Goal: Ask a question: Seek information or help from site administrators or community

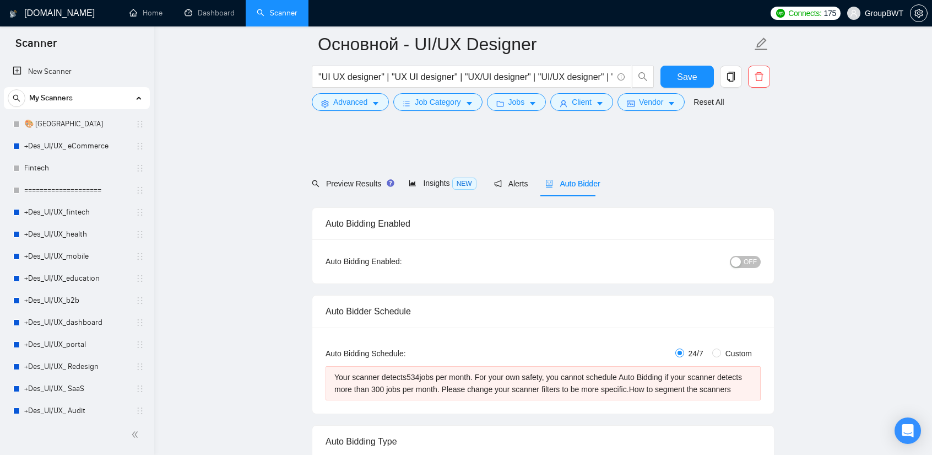
scroll to position [55, 0]
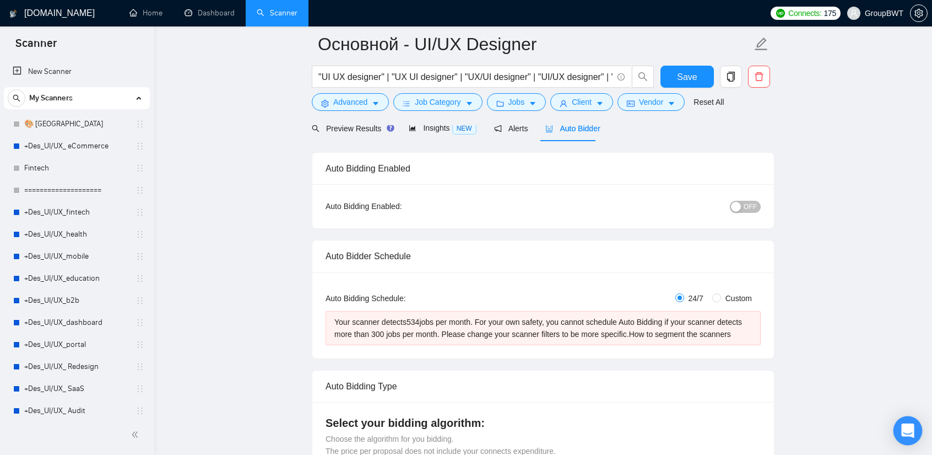
click at [914, 428] on div "Open Intercom Messenger" at bounding box center [908, 430] width 29 height 29
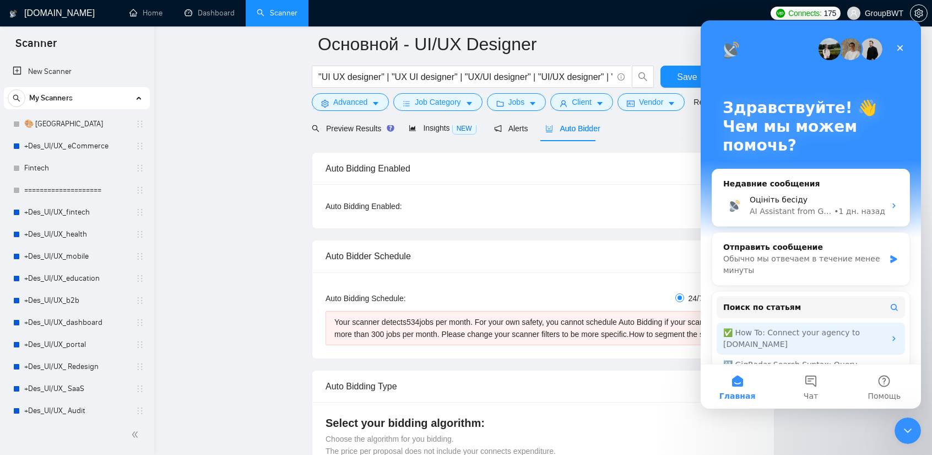
scroll to position [0, 0]
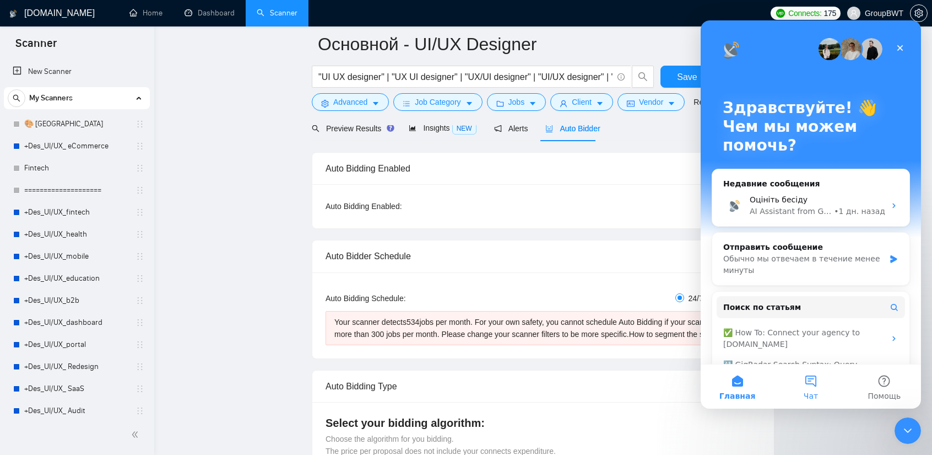
click at [806, 388] on button "Чат" at bounding box center [810, 386] width 73 height 44
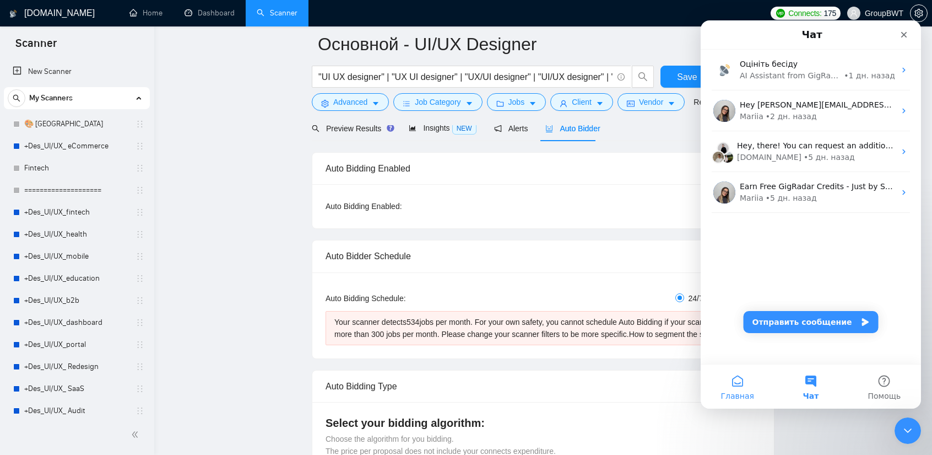
click at [742, 379] on button "Главная" at bounding box center [737, 386] width 73 height 44
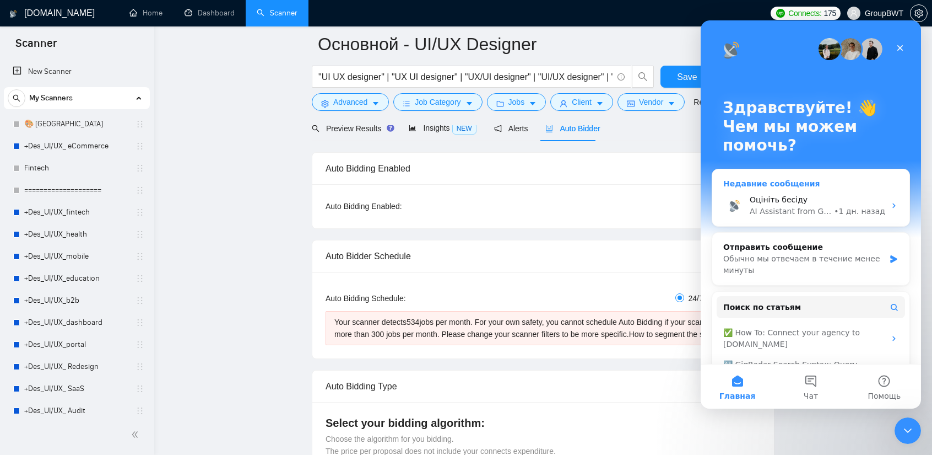
click at [820, 199] on div "Оцініть бесіду" at bounding box center [818, 200] width 136 height 12
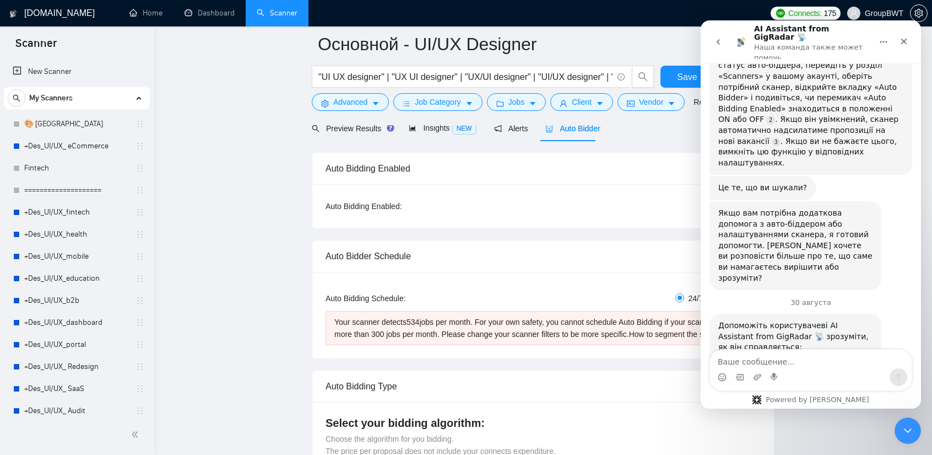
scroll to position [221, 0]
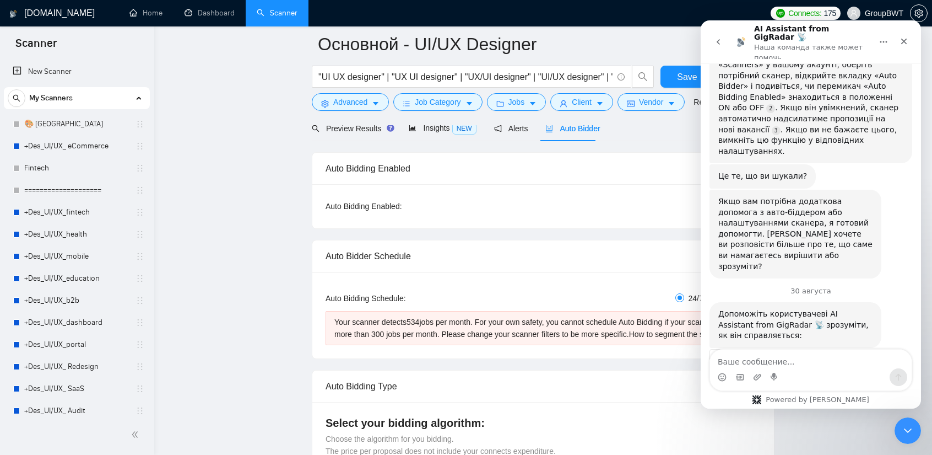
click at [793, 359] on textarea "Ваше сообщение..." at bounding box center [811, 358] width 202 height 19
click at [783, 365] on textarea "Ваше сообщение..." at bounding box center [811, 358] width 202 height 19
type textarea "s"
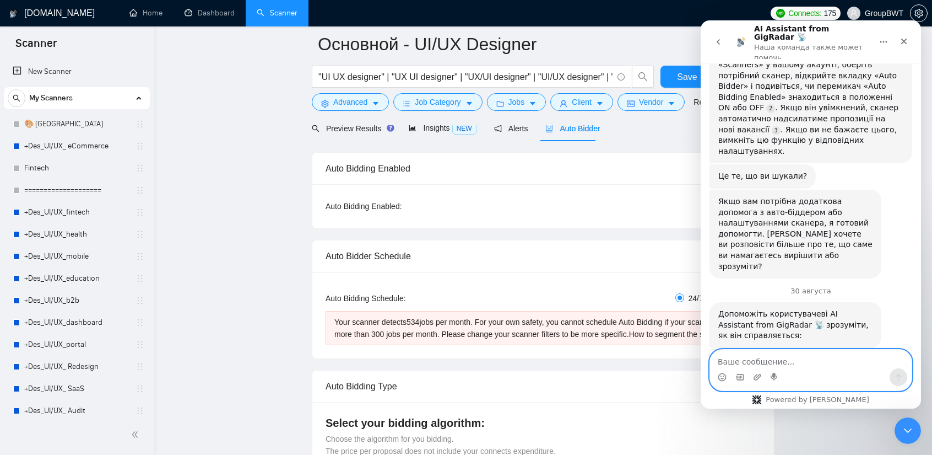
type textarea "X"
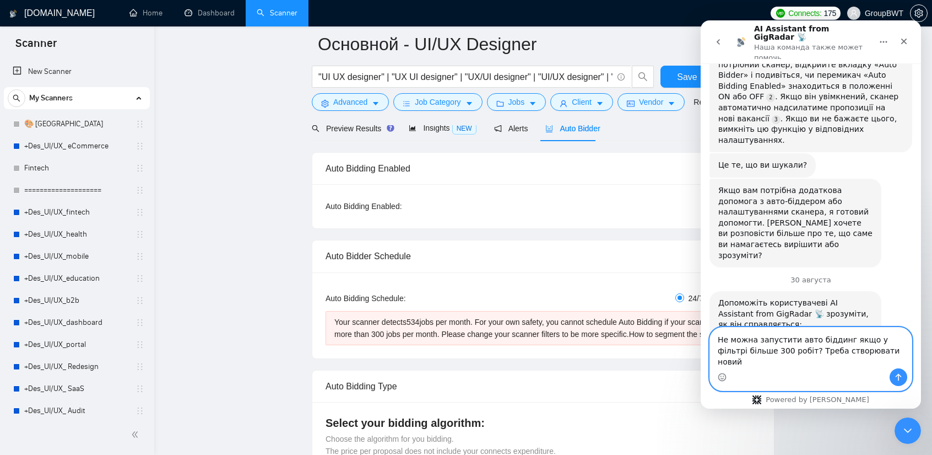
type textarea "Не можна запустити авто біддинг якщо у фільтрі більше 300 робіт? Треба створюва…"
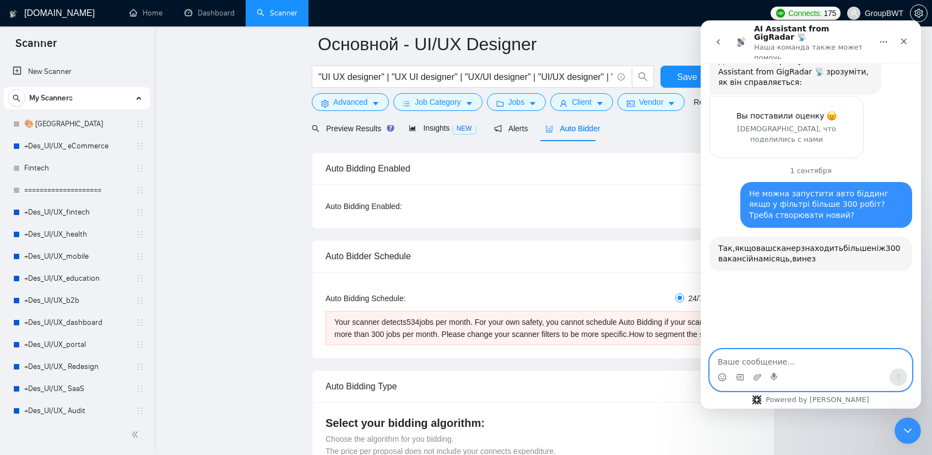
scroll to position [519, 0]
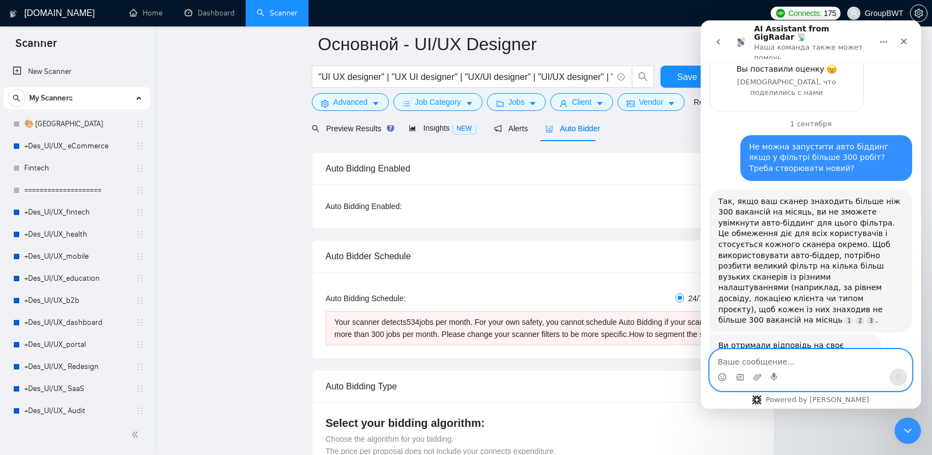
click at [790, 366] on textarea "Ваше сообщение..." at bounding box center [811, 358] width 202 height 19
type textarea "Ь"
type textarea "Так"
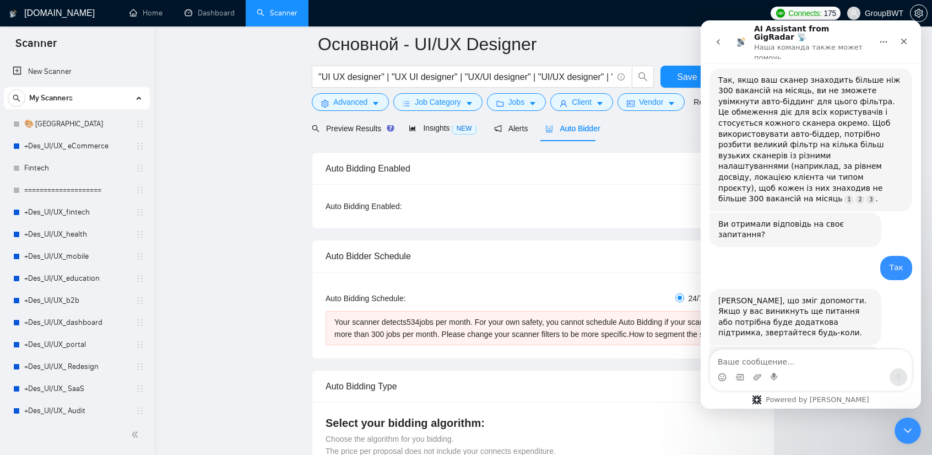
scroll to position [661, 0]
click at [902, 37] on icon "Закрыть" at bounding box center [904, 41] width 9 height 9
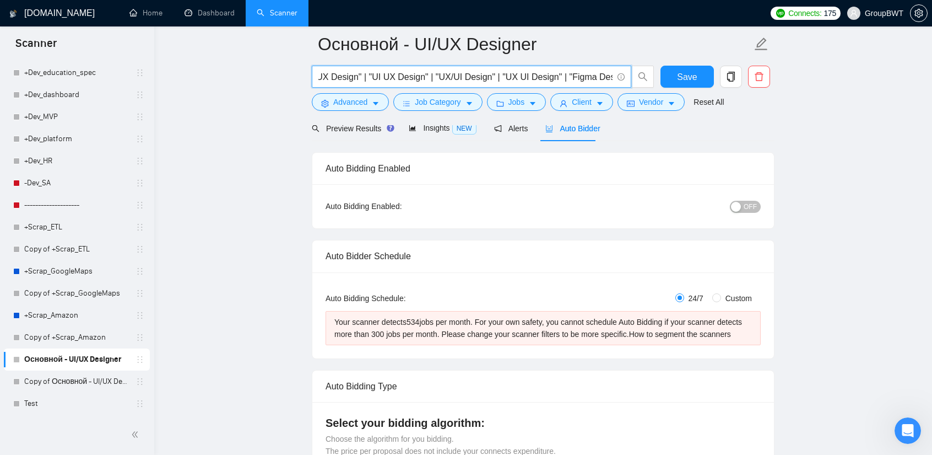
scroll to position [0, 3700]
drag, startPoint x: 669, startPoint y: 83, endPoint x: 844, endPoint y: 88, distance: 175.3
click at [578, 76] on input ""UI UX designer" | "UX UI designer" | "UX/UI designer" | "UI/UX designer" | "UI…" at bounding box center [466, 77] width 294 height 14
drag, startPoint x: 611, startPoint y: 77, endPoint x: 726, endPoint y: 78, distance: 115.7
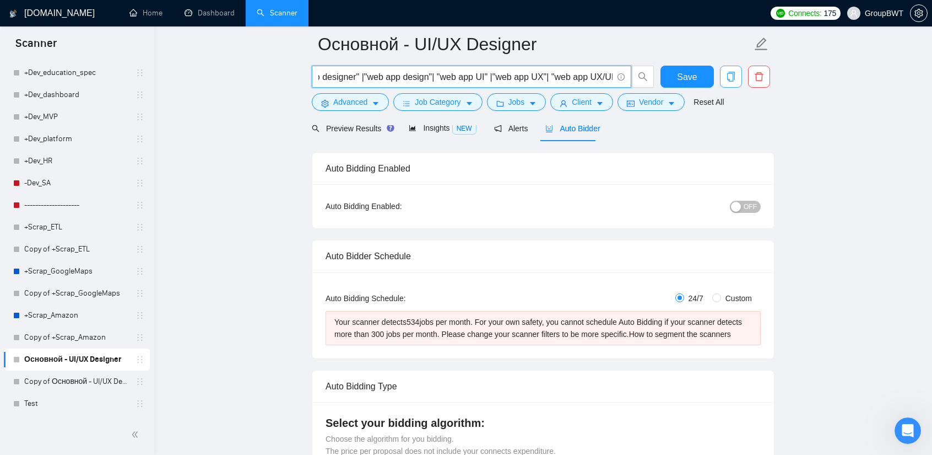
click at [725, 78] on div ""UI UX designer" | "UX UI designer" | "UX/UI designer" | "UI/UX designer" | "UI…" at bounding box center [541, 80] width 463 height 28
drag, startPoint x: 60, startPoint y: 389, endPoint x: 568, endPoint y: 63, distance: 603.1
click at [60, 389] on link "Copy of Основной - UI/UX Designer" at bounding box center [76, 381] width 105 height 22
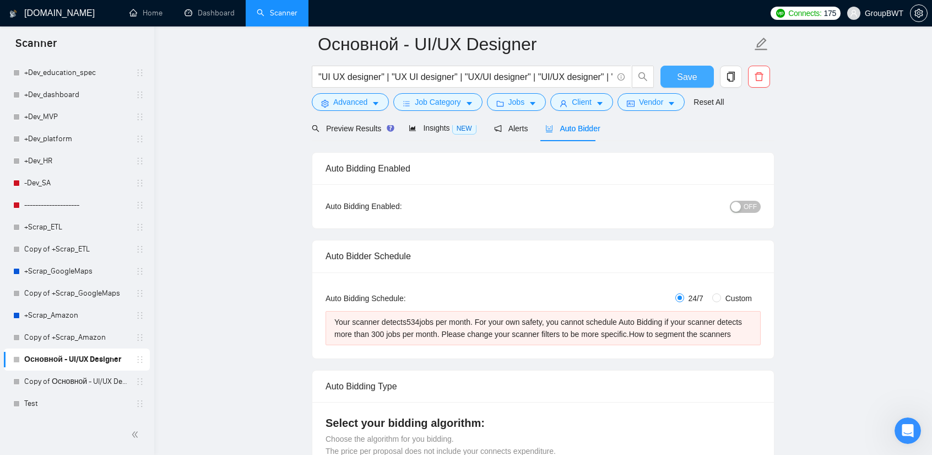
click at [700, 73] on button "Save" at bounding box center [687, 77] width 53 height 22
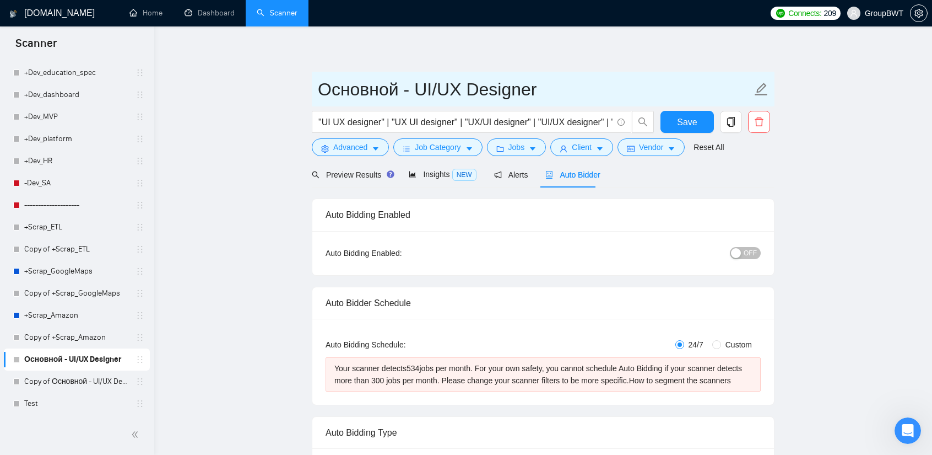
click at [763, 88] on icon "edit" at bounding box center [761, 89] width 14 height 14
click at [358, 88] on input "Основной - UI/UX Designer" at bounding box center [535, 90] width 434 height 28
click at [402, 90] on input "Основной - UI/UX Designer" at bounding box center [535, 90] width 434 height 28
click at [414, 83] on input "Основной почти готов - UI/UX Designer" at bounding box center [535, 90] width 434 height 28
click at [404, 82] on input "Основной почти готов - UI/UX Designer" at bounding box center [535, 90] width 434 height 28
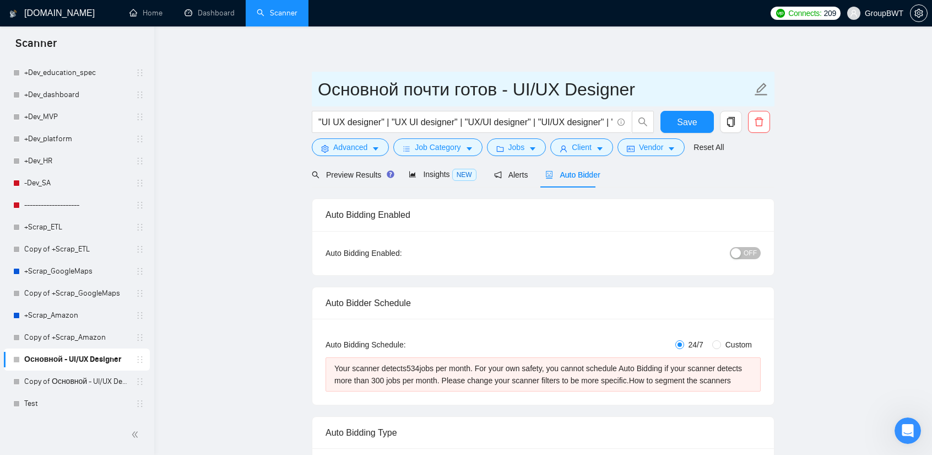
click at [407, 85] on input "Основной почти готов - UI/UX Designer" at bounding box center [535, 90] width 434 height 28
click at [511, 82] on input "Основной (почти готов - UI/UX Designer" at bounding box center [535, 90] width 434 height 28
type input "Основной (почти готов) - UI/UX Designer"
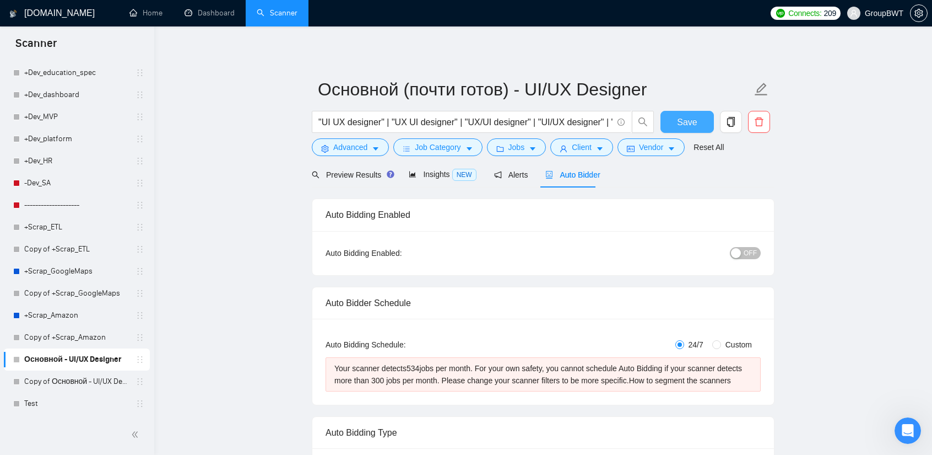
click at [689, 120] on span "Save" at bounding box center [687, 122] width 20 height 14
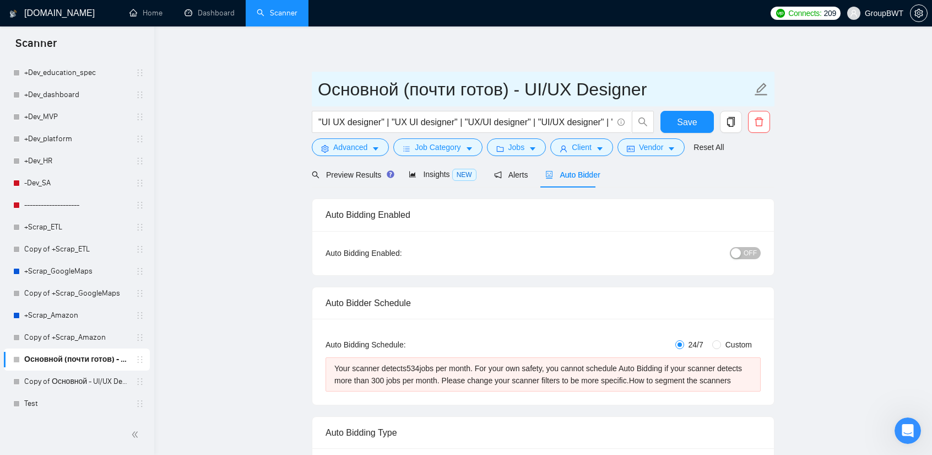
click at [761, 89] on icon "edit" at bounding box center [761, 89] width 14 height 14
drag, startPoint x: 519, startPoint y: 92, endPoint x: 405, endPoint y: 88, distance: 114.7
click at [405, 88] on input "Основной (почти готов) - UI/UX Designer" at bounding box center [535, 90] width 434 height 28
type input "Основной - UI/UX Designer"
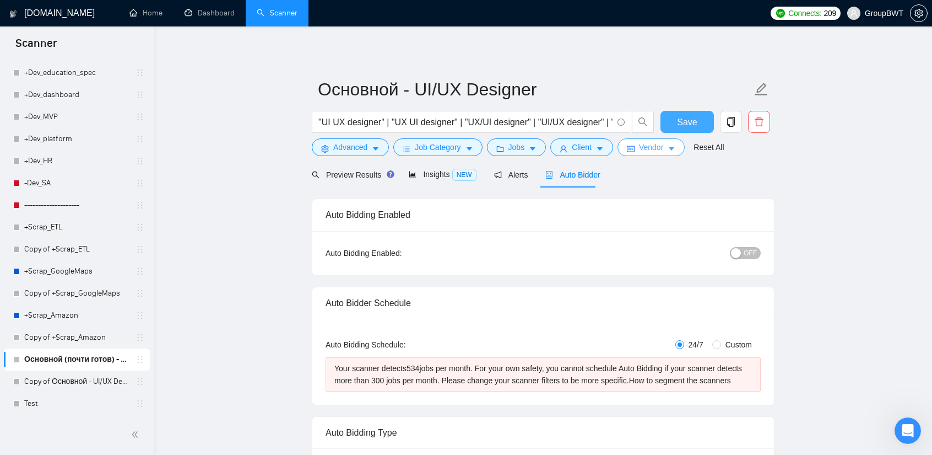
click at [673, 123] on button "Save" at bounding box center [687, 122] width 53 height 22
click at [66, 385] on link "Copy of Основной - UI/UX Designer" at bounding box center [76, 381] width 105 height 22
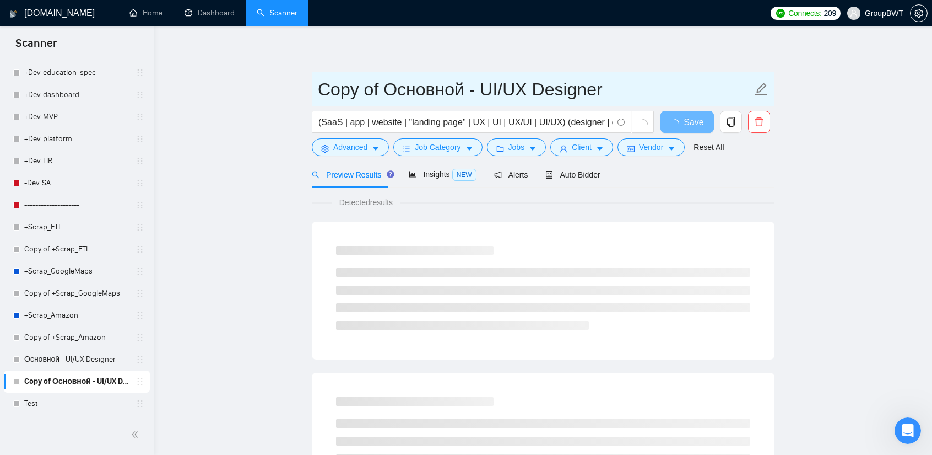
click at [377, 91] on input "Copy of Основной - UI/UX Designer" at bounding box center [535, 90] width 434 height 28
drag, startPoint x: 379, startPoint y: 90, endPoint x: 311, endPoint y: 87, distance: 67.8
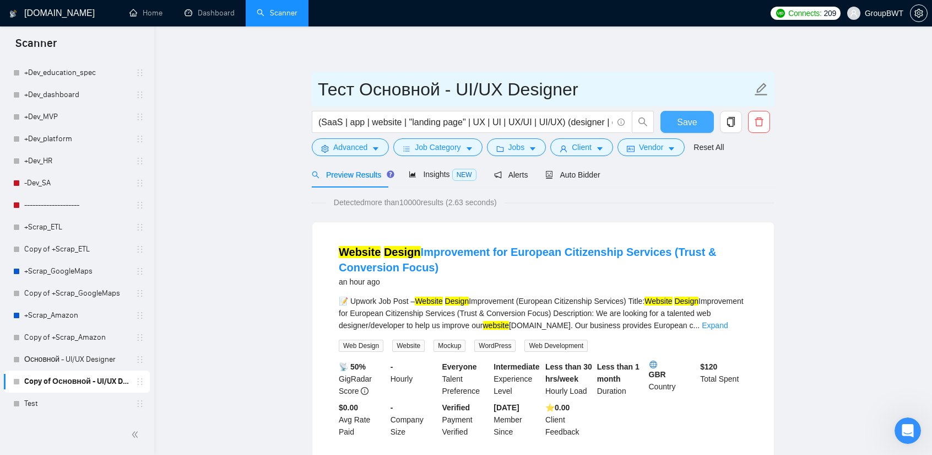
type input "Тест Основной - UI/UX Designer"
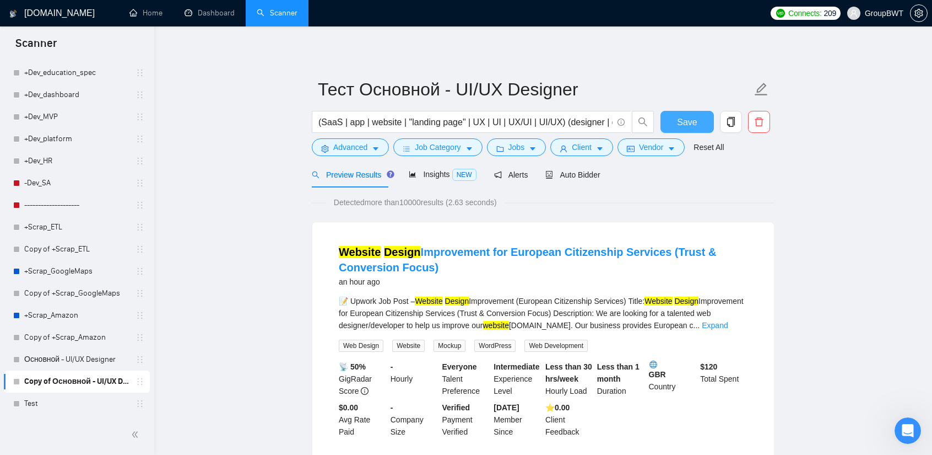
click at [691, 123] on span "Save" at bounding box center [687, 122] width 20 height 14
click at [60, 402] on link "Test" at bounding box center [76, 403] width 105 height 22
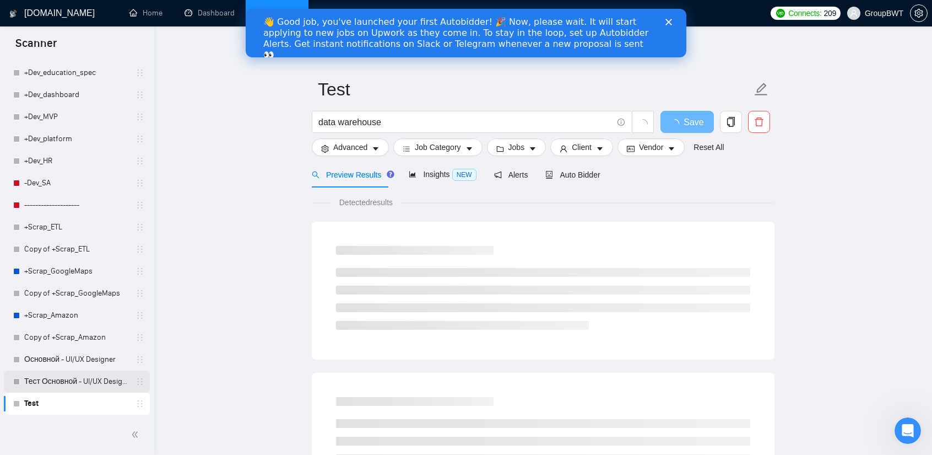
click at [74, 376] on link "Тест Основной - UI/UX Designer" at bounding box center [76, 381] width 105 height 22
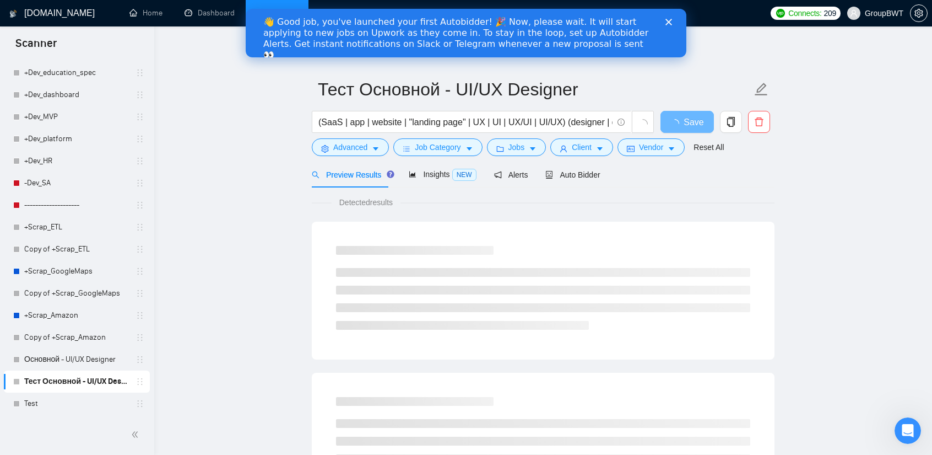
scroll to position [55, 0]
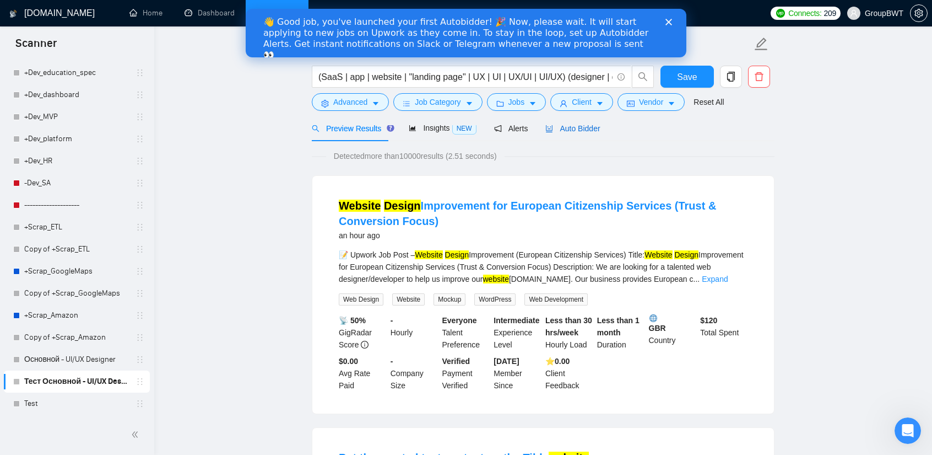
click at [579, 130] on span "Auto Bidder" at bounding box center [573, 128] width 55 height 9
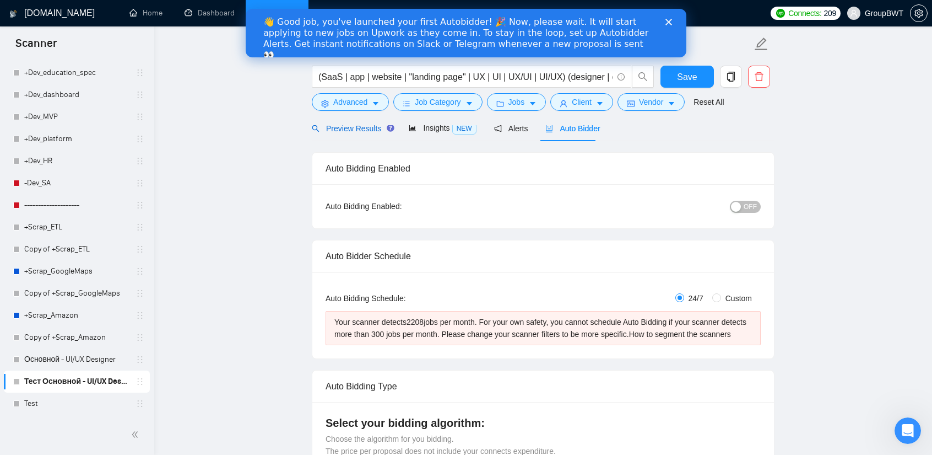
click at [351, 133] on div "Preview Results" at bounding box center [351, 128] width 79 height 12
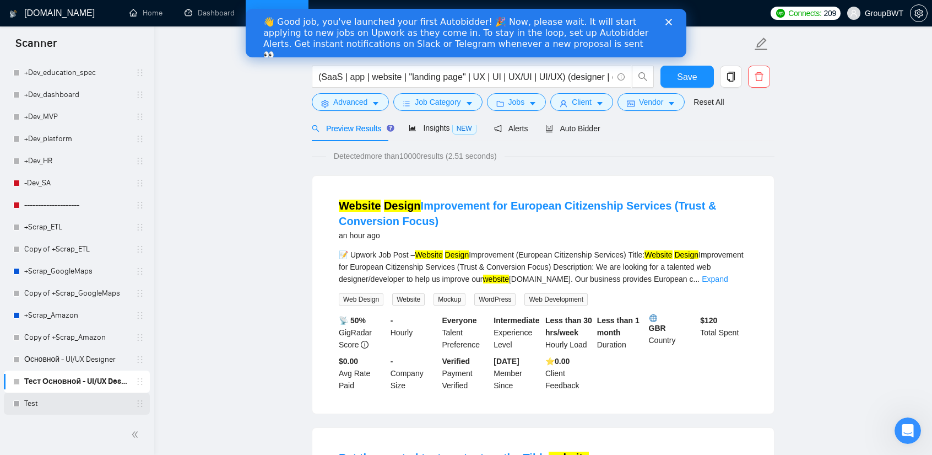
click at [49, 400] on link "Test" at bounding box center [76, 403] width 105 height 22
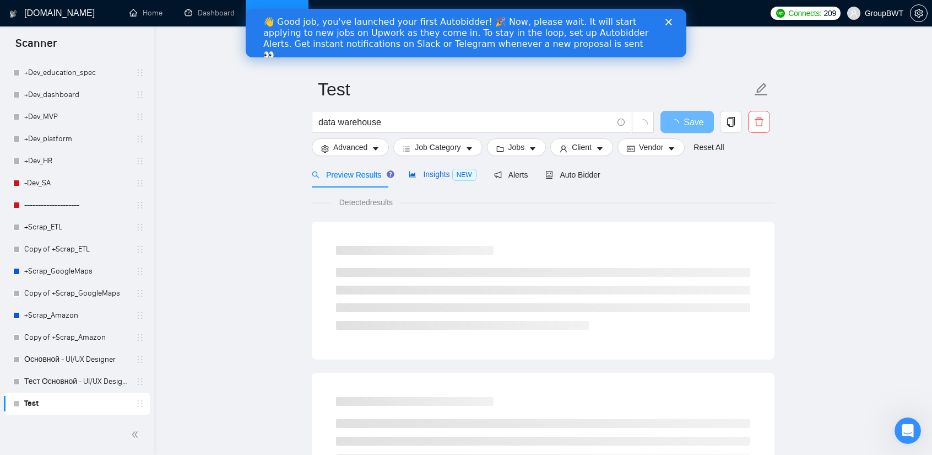
click at [440, 173] on span "Insights NEW" at bounding box center [442, 174] width 67 height 9
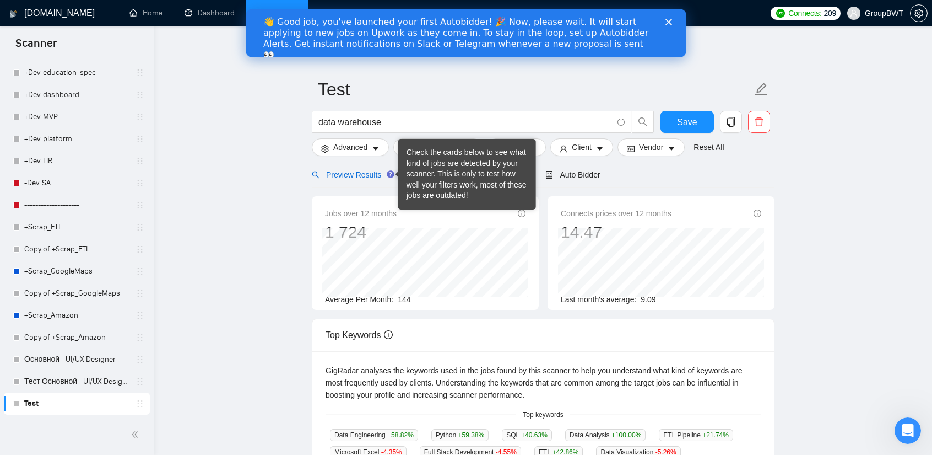
click at [355, 175] on span "Preview Results" at bounding box center [351, 174] width 79 height 9
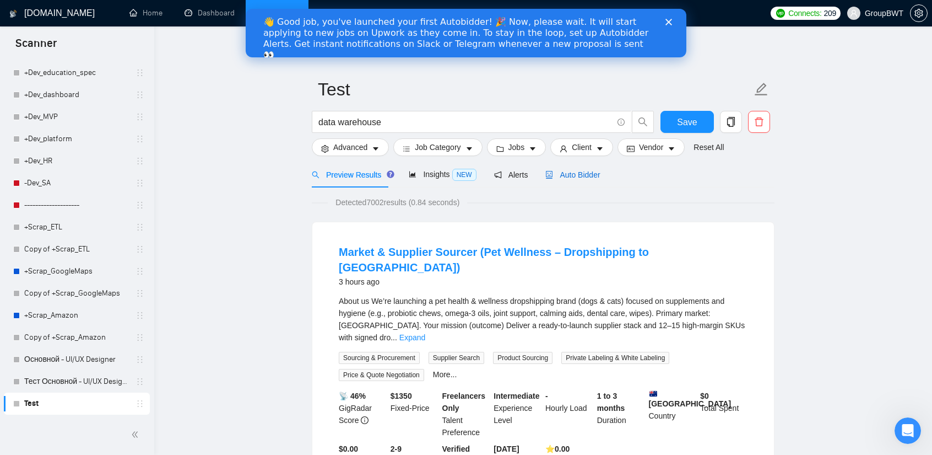
click at [580, 173] on span "Auto Bidder" at bounding box center [573, 174] width 55 height 9
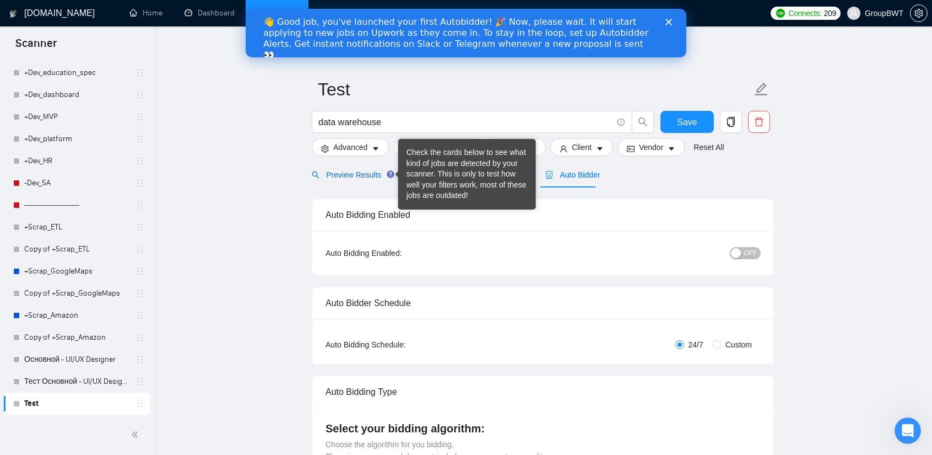
click at [352, 174] on span "Preview Results" at bounding box center [351, 174] width 79 height 9
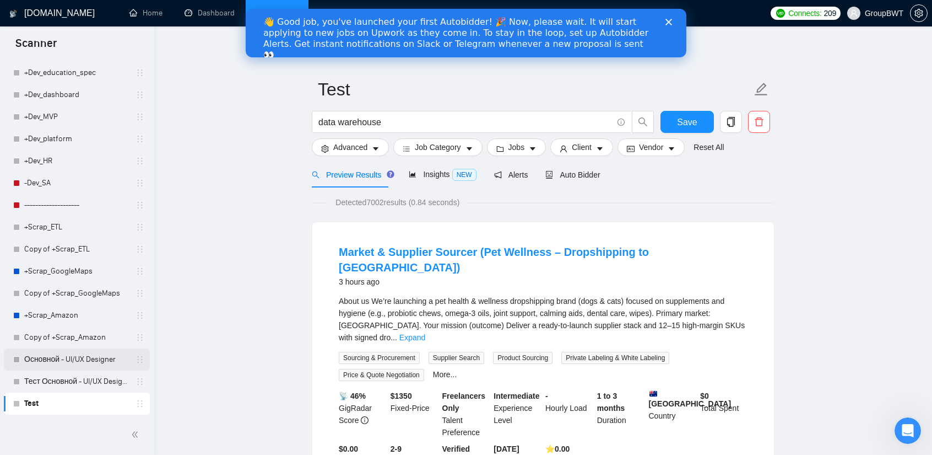
click at [50, 355] on link "Основной - UI/UX Designer" at bounding box center [76, 359] width 105 height 22
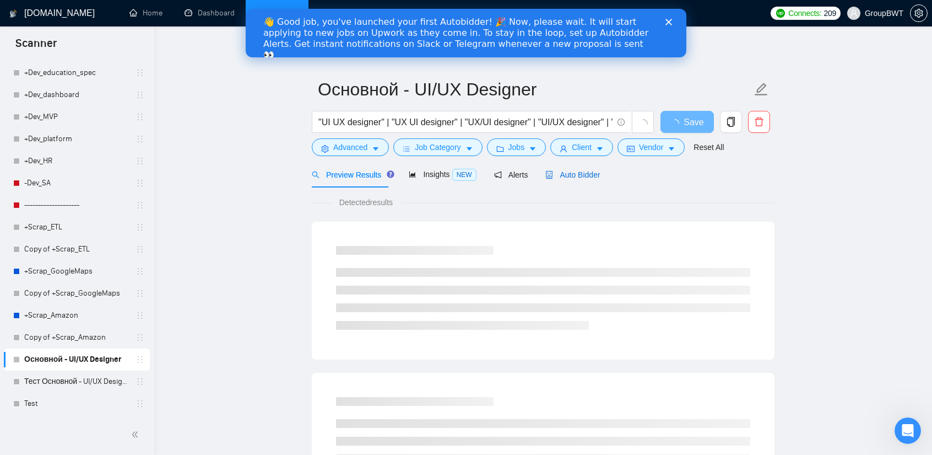
click at [578, 174] on span "Auto Bidder" at bounding box center [573, 174] width 55 height 9
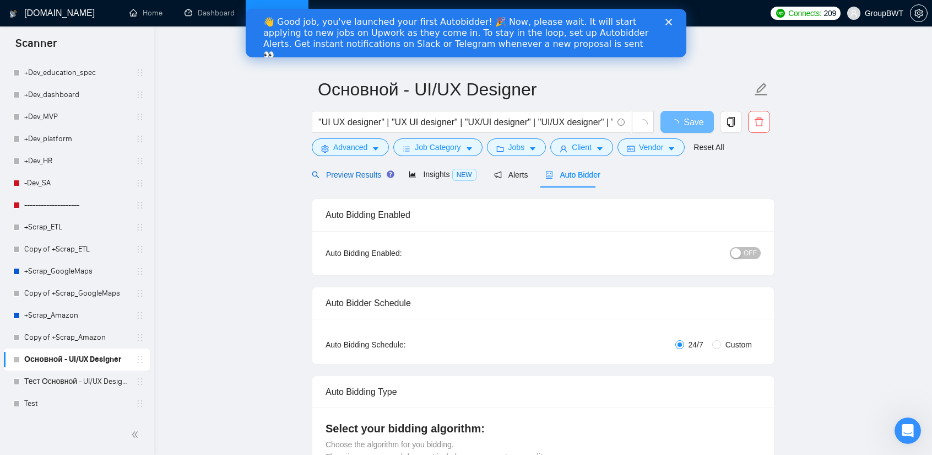
click at [321, 176] on span "Preview Results" at bounding box center [351, 174] width 79 height 9
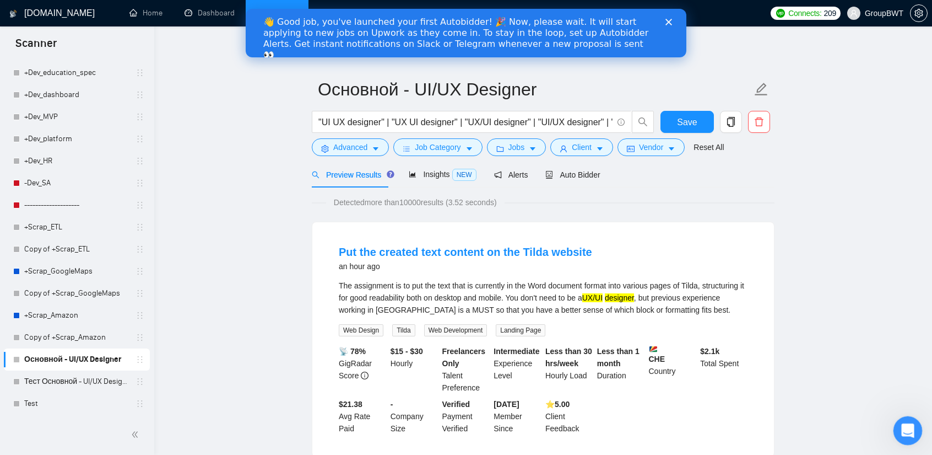
click at [913, 423] on div "Открыть службу сообщений Intercom" at bounding box center [906, 429] width 36 height 36
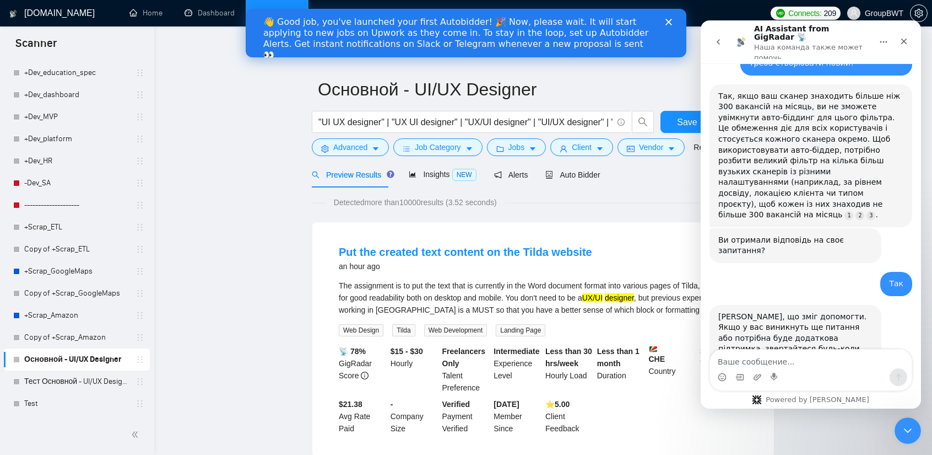
scroll to position [643, 0]
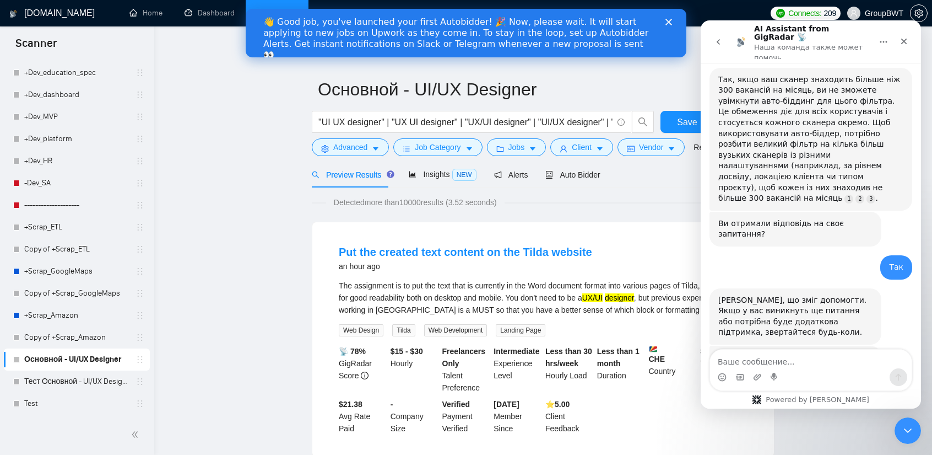
click at [777, 368] on div "Мессенджер Intercom" at bounding box center [775, 377] width 9 height 18
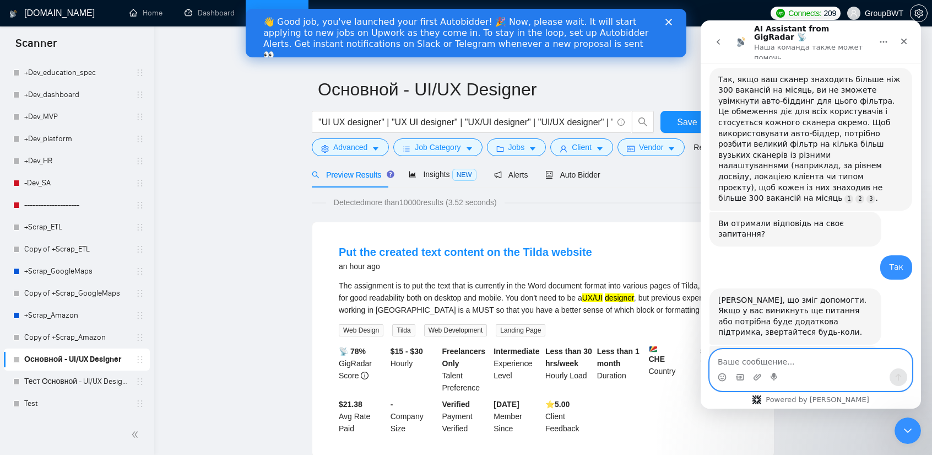
click at [778, 361] on textarea "Ваше сообщение..." at bounding box center [811, 358] width 202 height 19
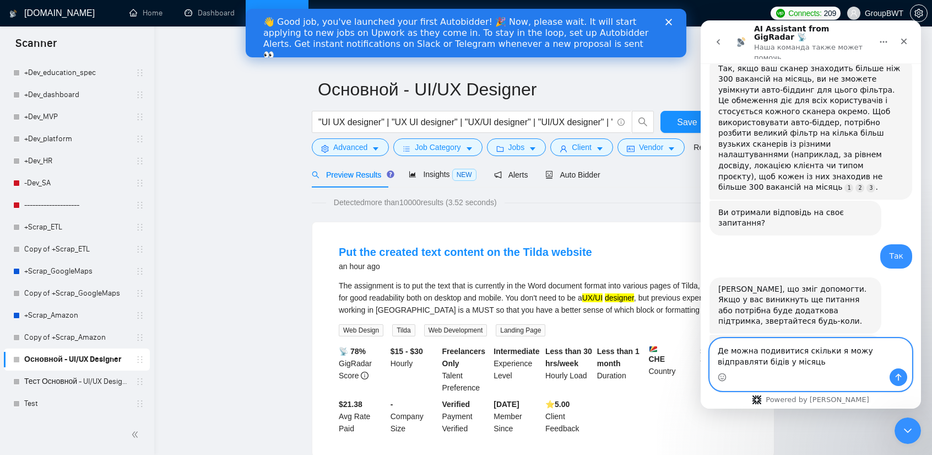
type textarea "Де можна подивитися скільки я можу відправляти бідів у місяць?"
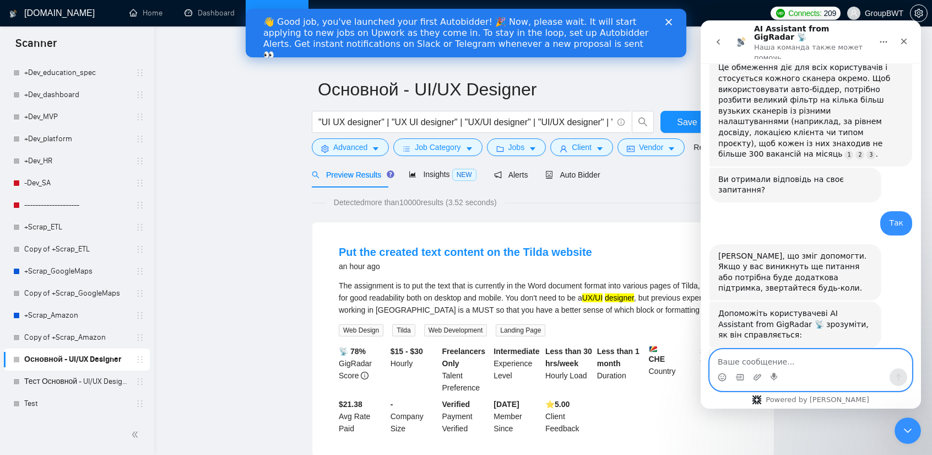
scroll to position [722, 0]
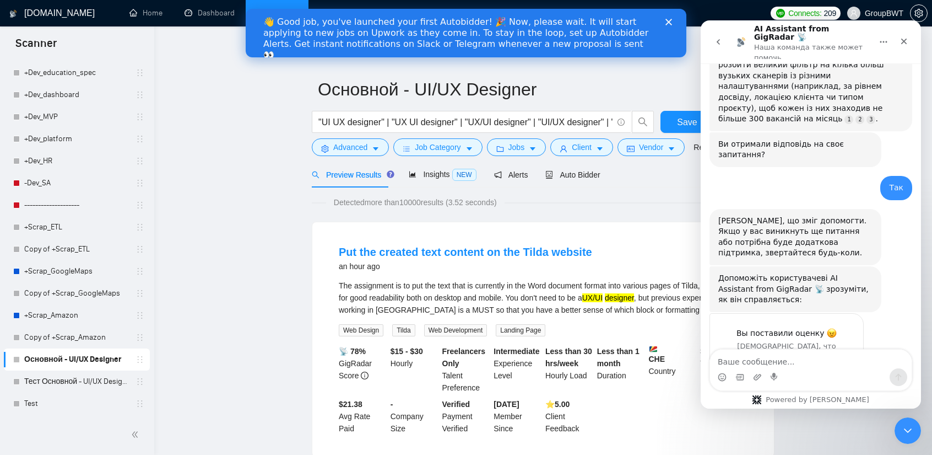
click at [795, 16] on span "Connects:" at bounding box center [805, 13] width 33 height 12
click at [815, 12] on span "Connects:" at bounding box center [805, 13] width 33 height 12
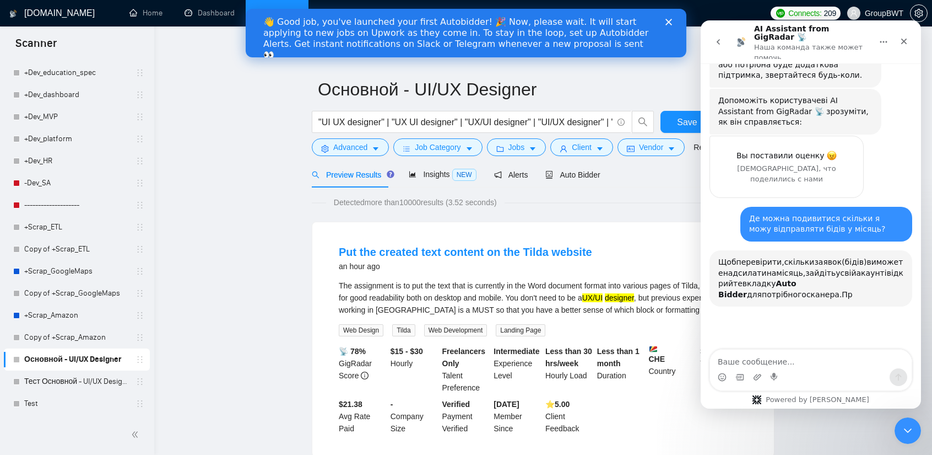
scroll to position [926, 0]
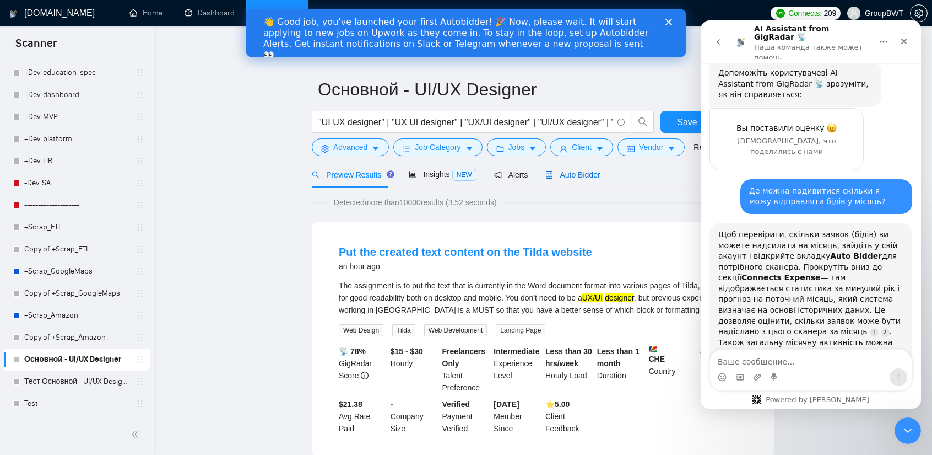
click at [574, 175] on span "Auto Bidder" at bounding box center [573, 174] width 55 height 9
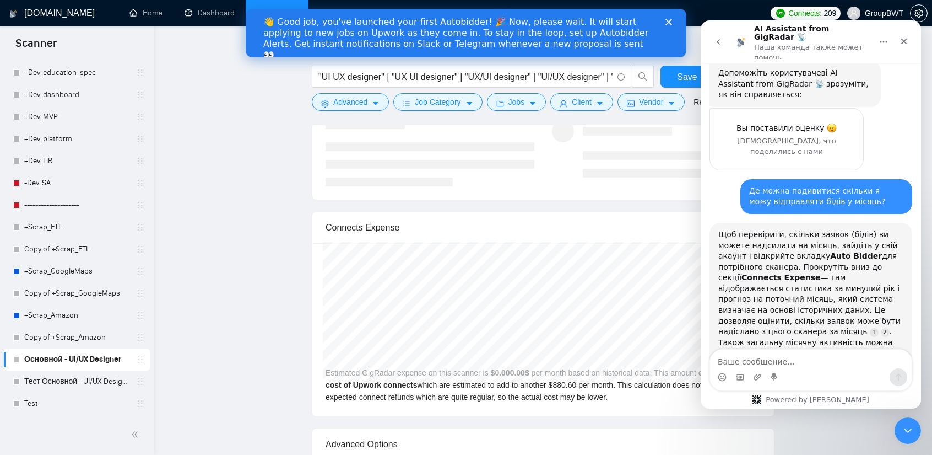
scroll to position [2204, 0]
click at [903, 37] on icon "Закрыть" at bounding box center [904, 41] width 9 height 9
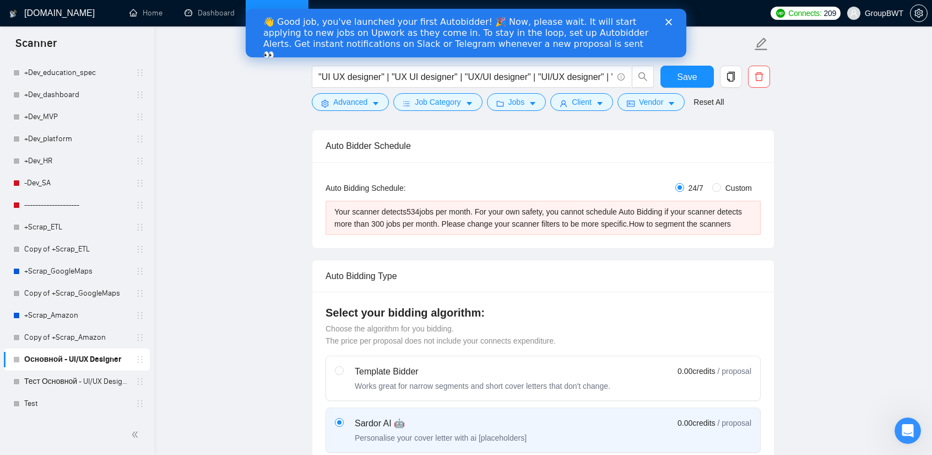
scroll to position [0, 0]
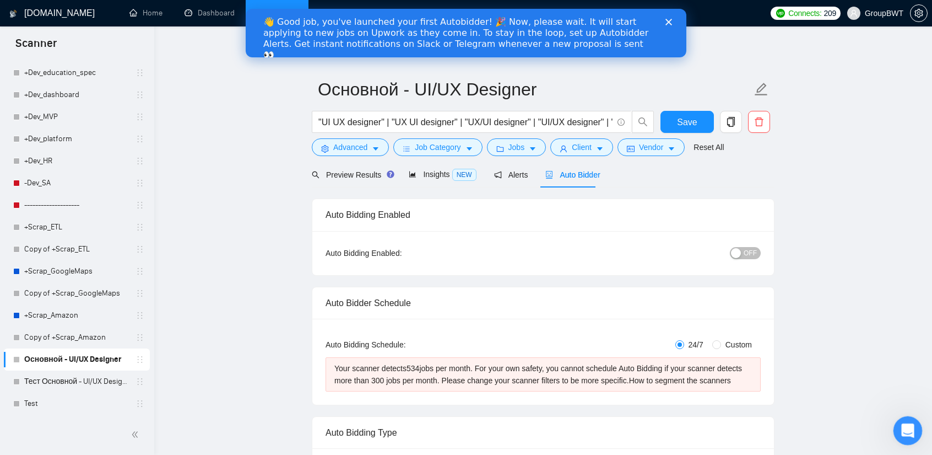
click at [910, 425] on icon "Открыть службу сообщений Intercom" at bounding box center [907, 429] width 18 height 18
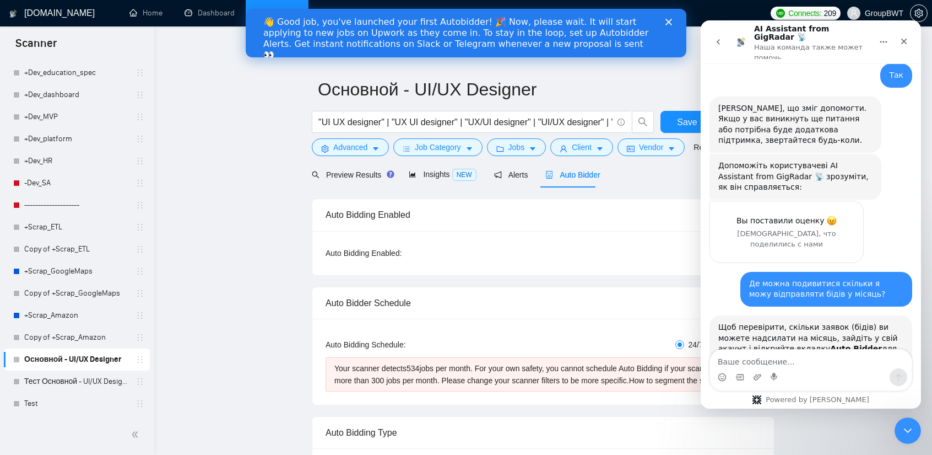
scroll to position [863, 0]
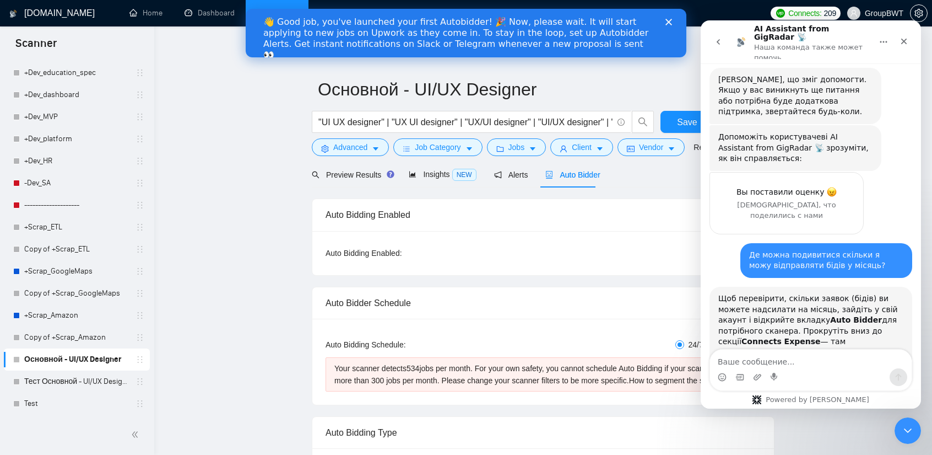
click at [527, 26] on div "👋 Good job, you've launched your first Autobidder! 🎉 Now, please wait. It will …" at bounding box center [457, 39] width 388 height 44
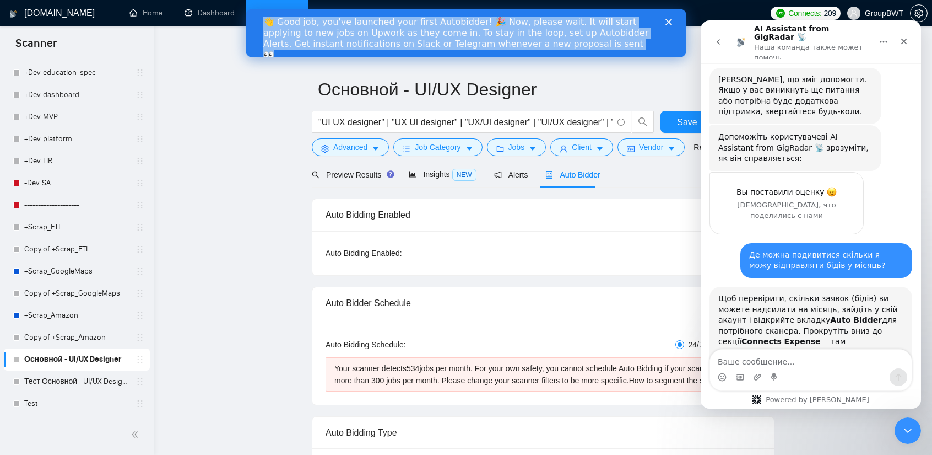
click at [527, 26] on div "👋 Good job, you've launched your first Autobidder! 🎉 Now, please wait. It will …" at bounding box center [457, 39] width 388 height 44
copy div "👋 Good job, you've launched your first Autobidder! 🎉 Now, please wait. It will …"
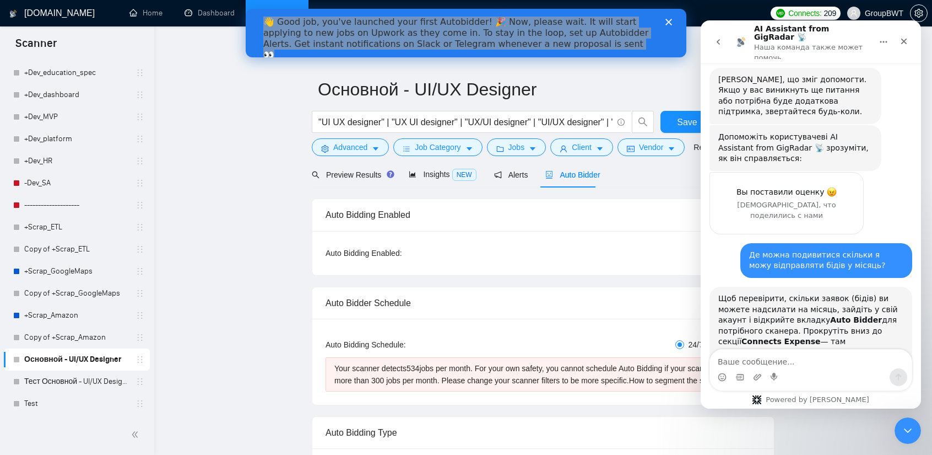
click at [783, 356] on textarea "Ваше сообщение..." at bounding box center [811, 358] width 202 height 19
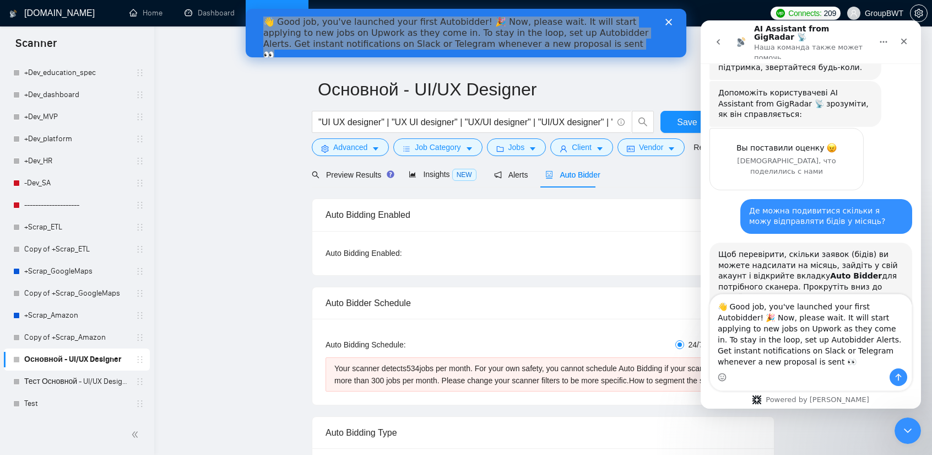
scroll to position [929, 0]
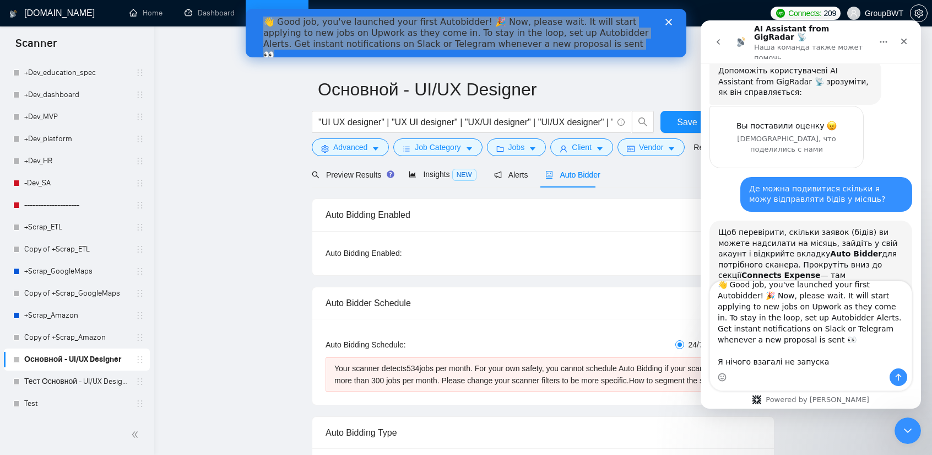
type textarea "👋 Good job, you've launched your first Autobidder! 🎉 Now, please wait. It will …"
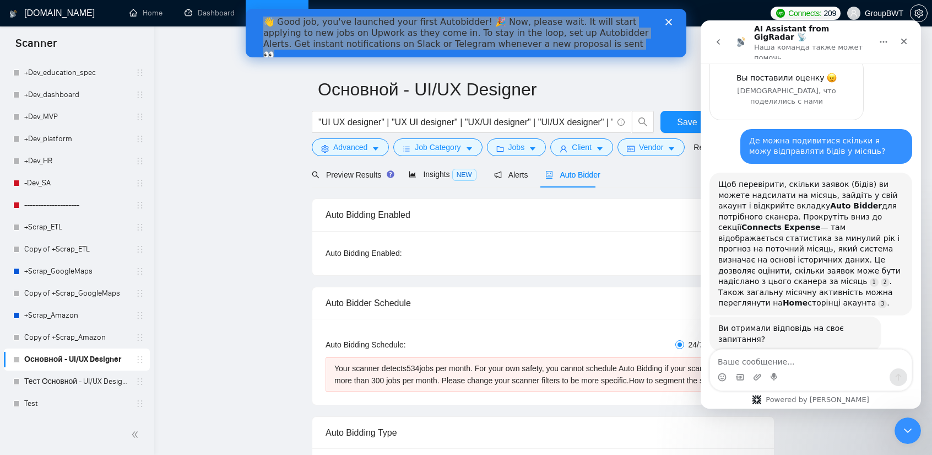
scroll to position [1013, 0]
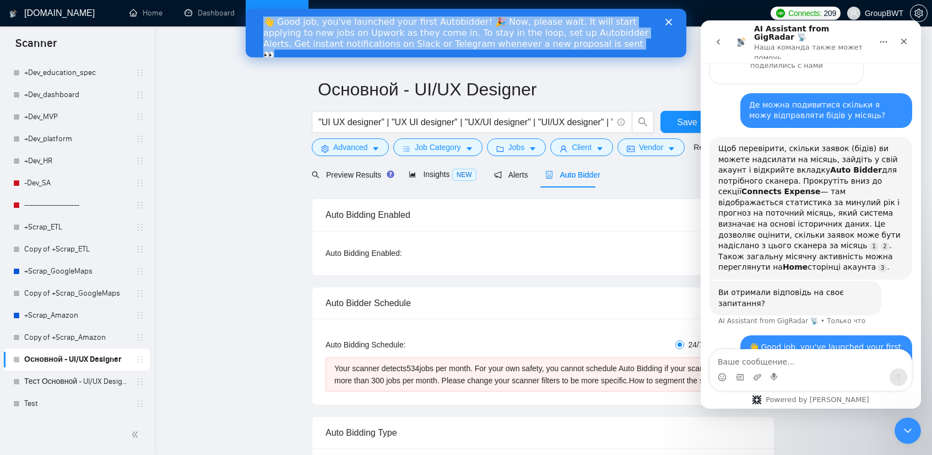
click at [579, 46] on div "👋 Good job, you've launched your first Autobidder! 🎉 Now, please wait. It will …" at bounding box center [457, 39] width 388 height 44
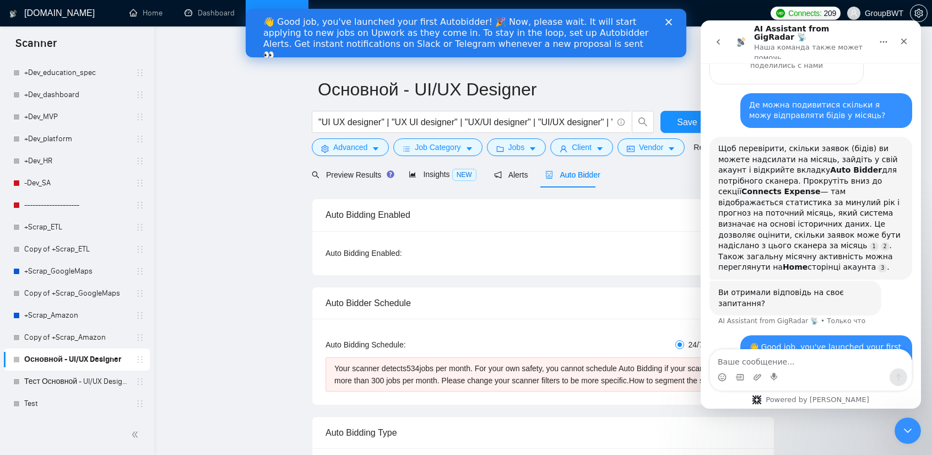
click at [666, 21] on icon "Закрыть" at bounding box center [669, 22] width 7 height 7
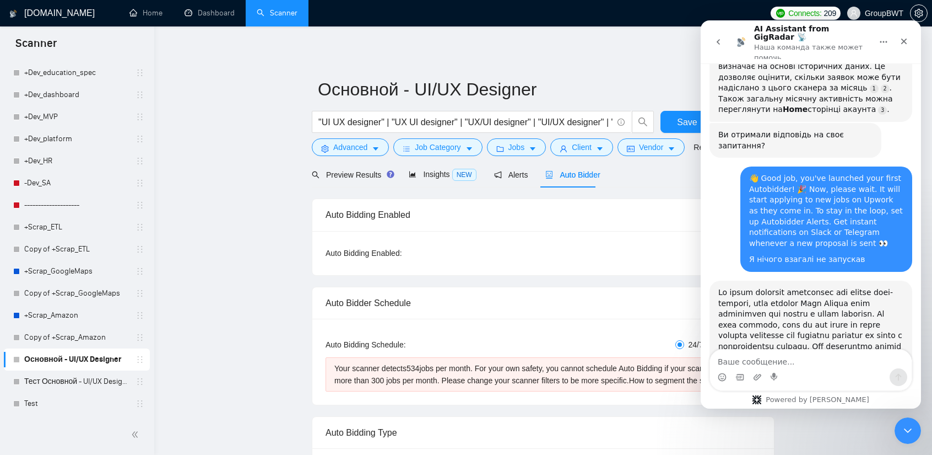
scroll to position [1187, 0]
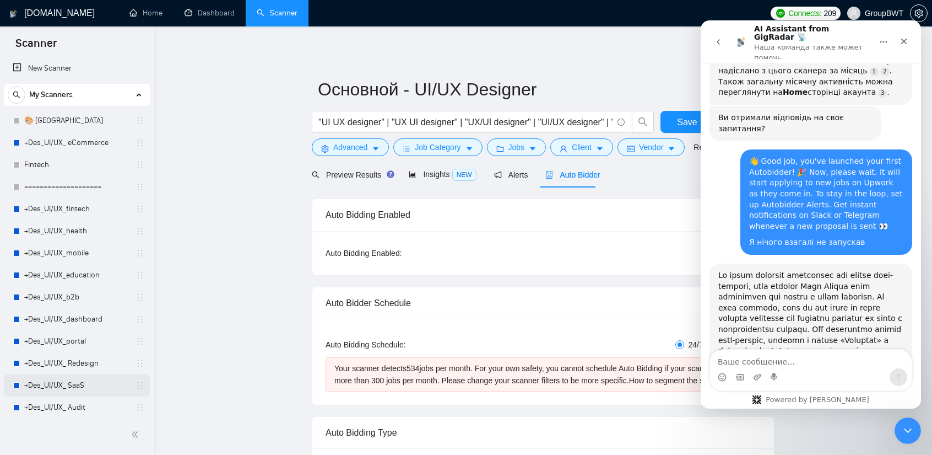
scroll to position [0, 0]
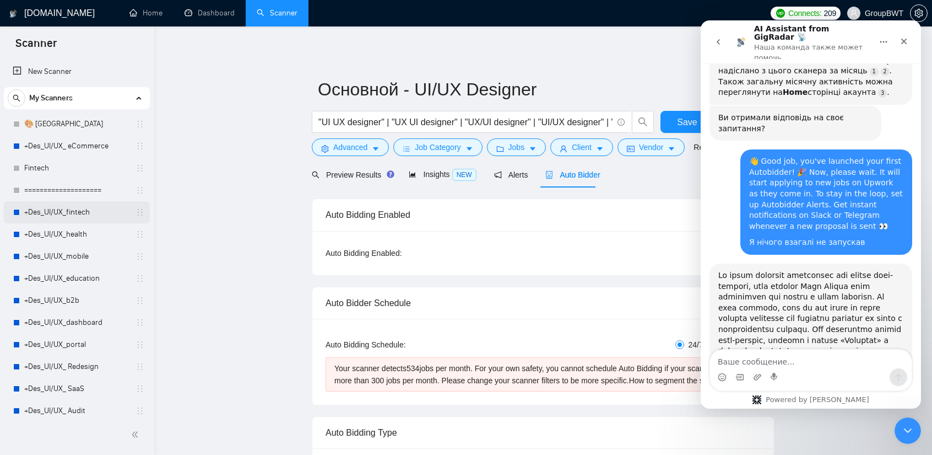
click at [77, 211] on link "+Des_UI/UX_fintech" at bounding box center [76, 212] width 105 height 22
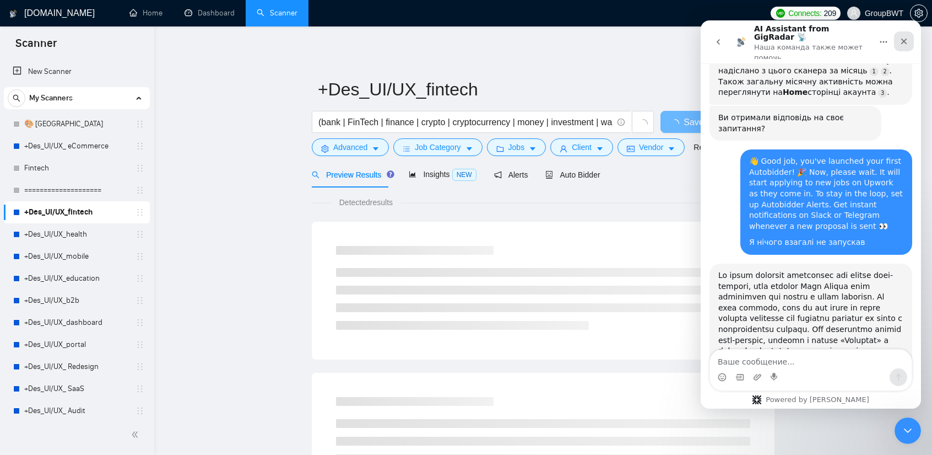
click at [905, 37] on icon "Закрыть" at bounding box center [904, 41] width 9 height 9
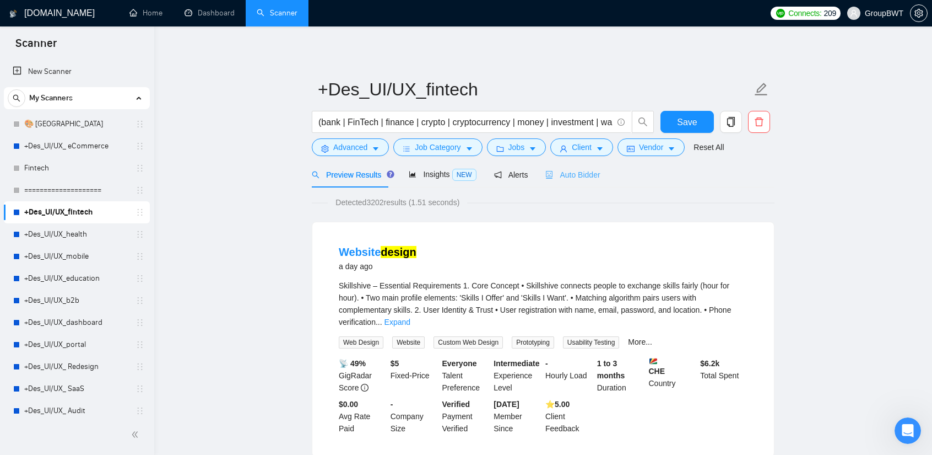
click at [579, 167] on div "Auto Bidder" at bounding box center [573, 174] width 55 height 26
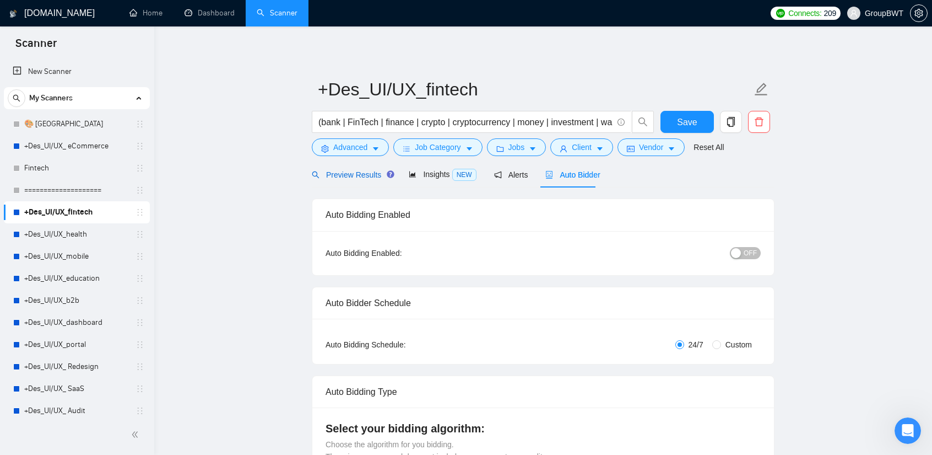
click at [353, 171] on span "Preview Results" at bounding box center [351, 174] width 79 height 9
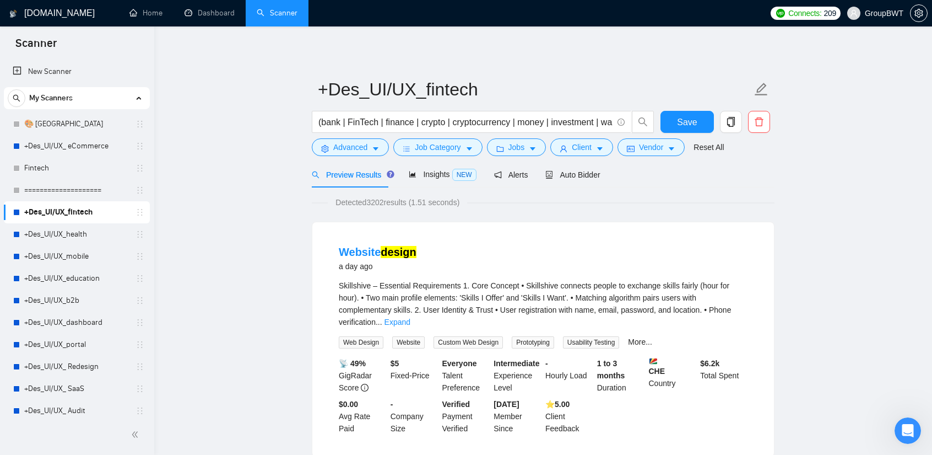
click at [791, 13] on span "Connects: 209" at bounding box center [806, 13] width 70 height 13
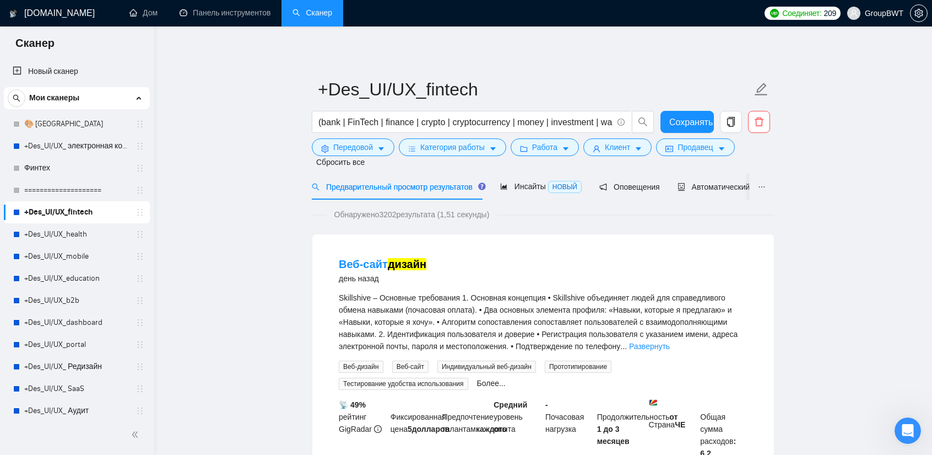
scroll to position [1262, 0]
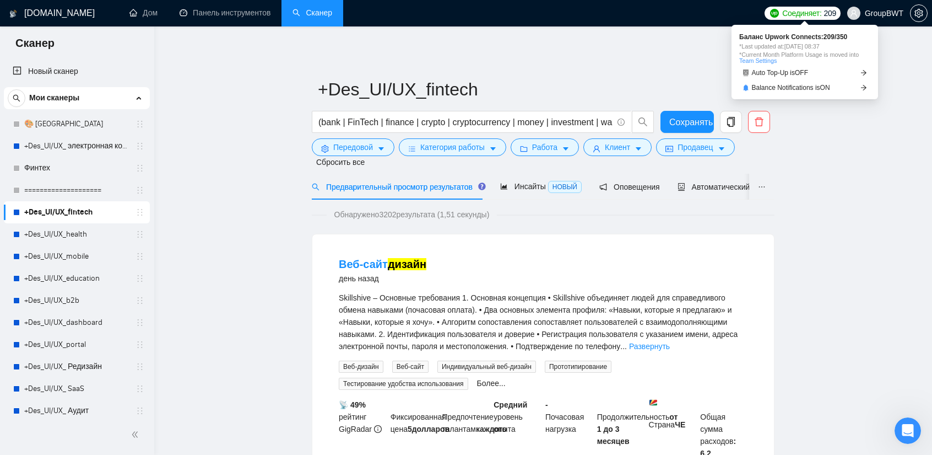
click at [811, 13] on font "Соединяет:" at bounding box center [802, 13] width 39 height 9
click at [817, 36] on font "Баланс Upwork Connects:" at bounding box center [782, 37] width 84 height 8
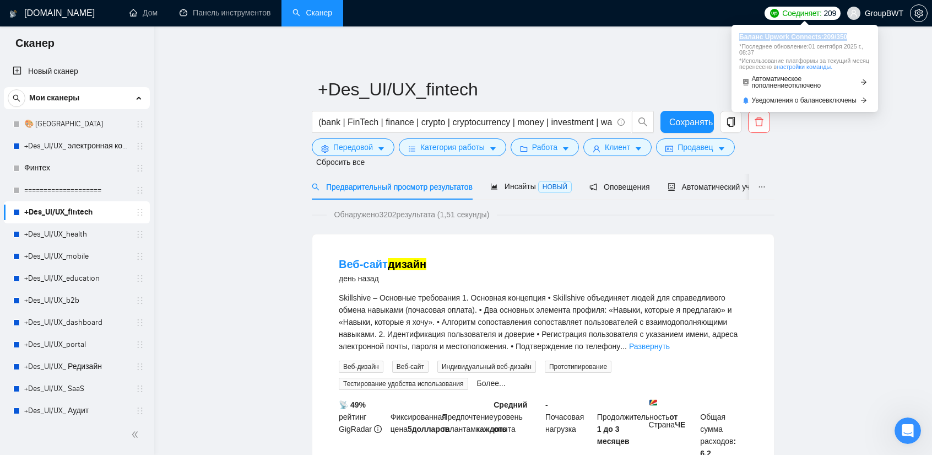
click at [817, 36] on font "Баланс Upwork Connects:" at bounding box center [782, 37] width 84 height 8
drag, startPoint x: 817, startPoint y: 36, endPoint x: 833, endPoint y: 36, distance: 16.0
click at [858, 39] on span "Баланс Upwork Connects: 209 / 350" at bounding box center [805, 37] width 131 height 7
click at [829, 36] on font "209" at bounding box center [829, 37] width 11 height 8
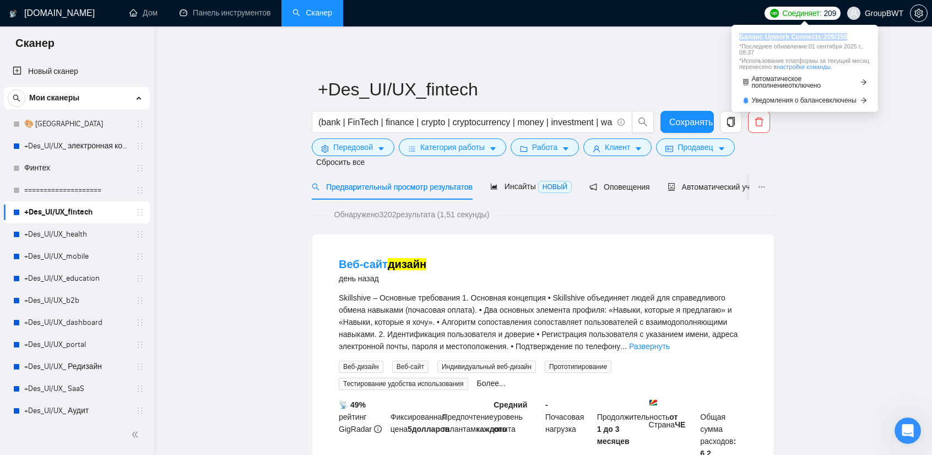
click at [829, 36] on font "209" at bounding box center [829, 37] width 11 height 8
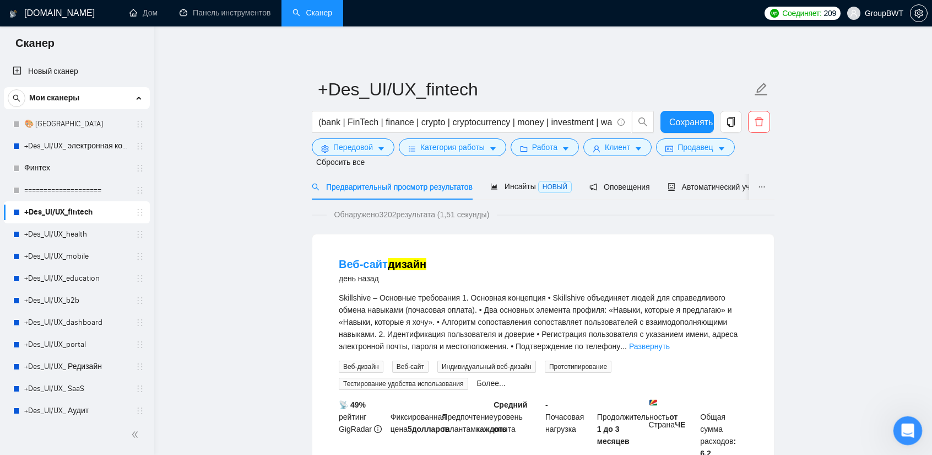
click at [911, 423] on icon "Открыть офис сообщений Домофон" at bounding box center [907, 429] width 18 height 18
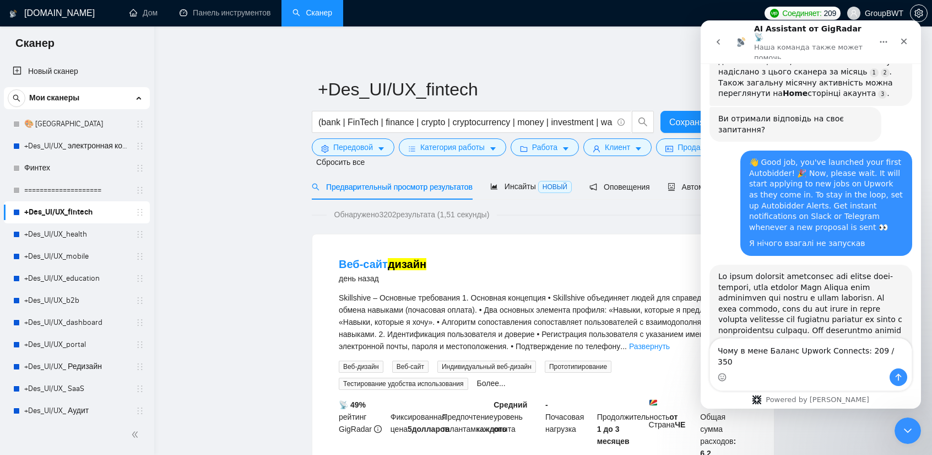
scroll to position [1198, 0]
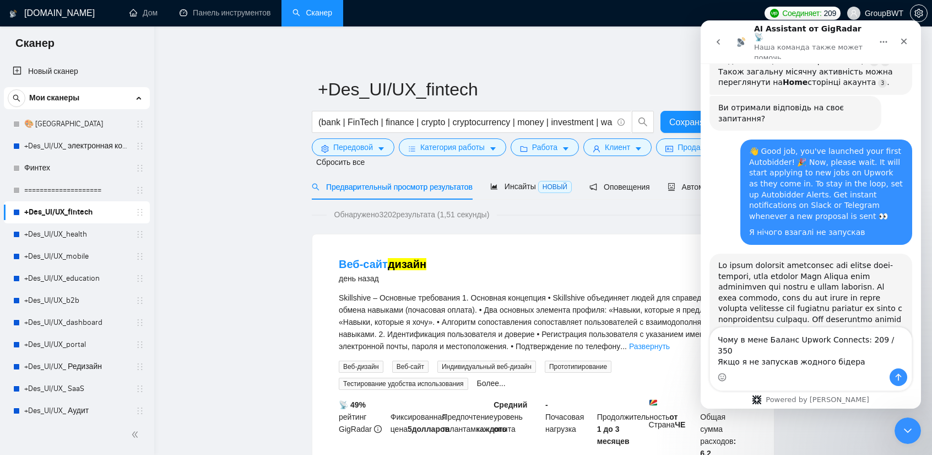
type textarea "Чому в мене Баланс Upwork Connects: 209 / 350 Якщо я не запускав жодного бідера?"
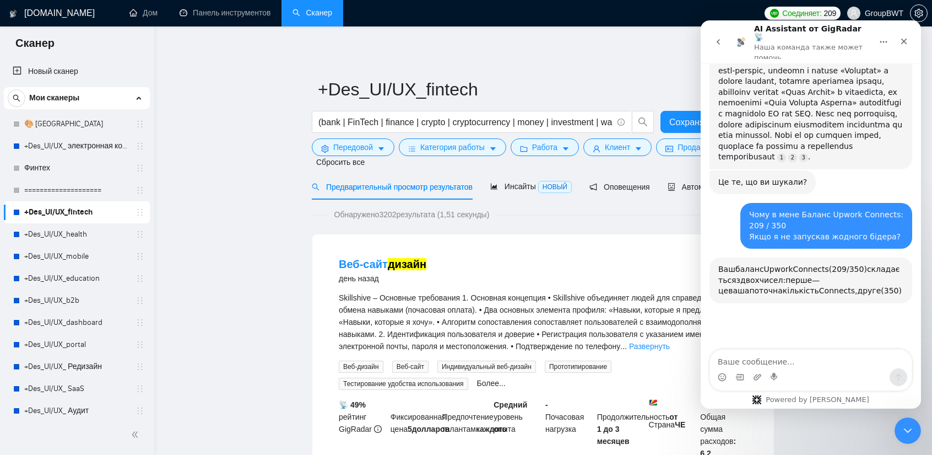
scroll to position [1470, 0]
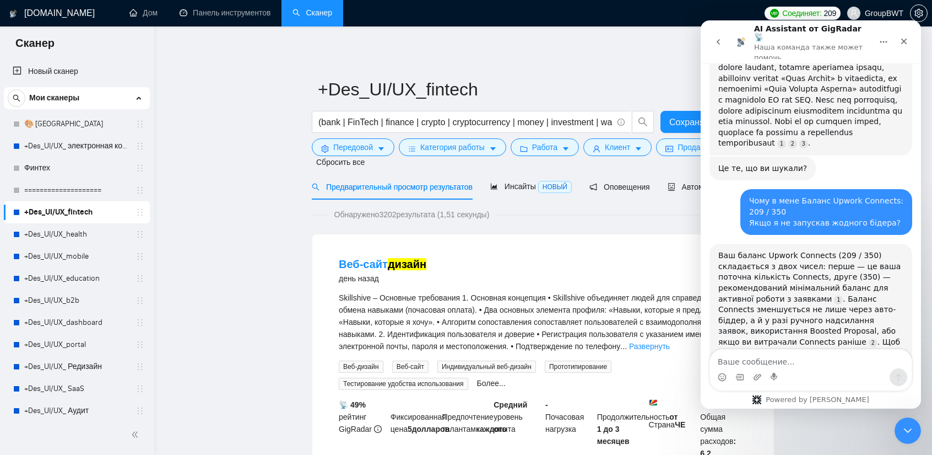
drag, startPoint x: 907, startPoint y: 37, endPoint x: 1555, endPoint y: 34, distance: 648.7
click at [907, 37] on icon "Закрыть" at bounding box center [904, 41] width 9 height 9
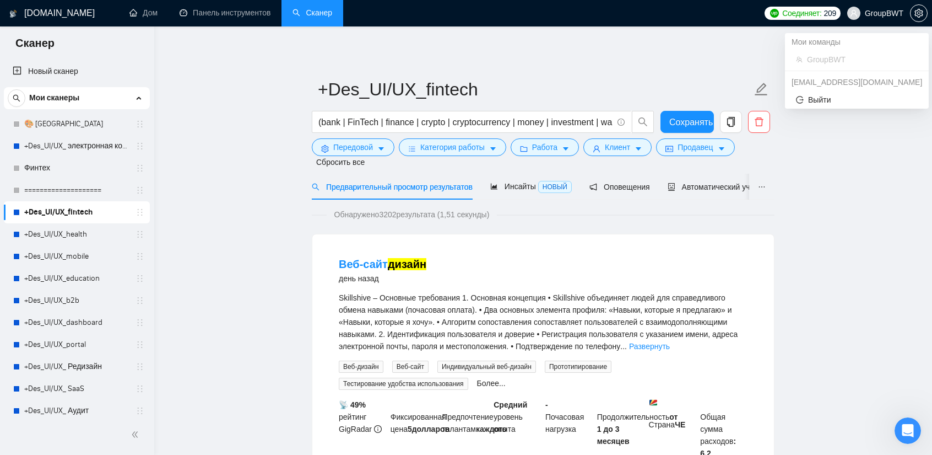
click at [852, 12] on icon "пользователь" at bounding box center [854, 13] width 8 height 8
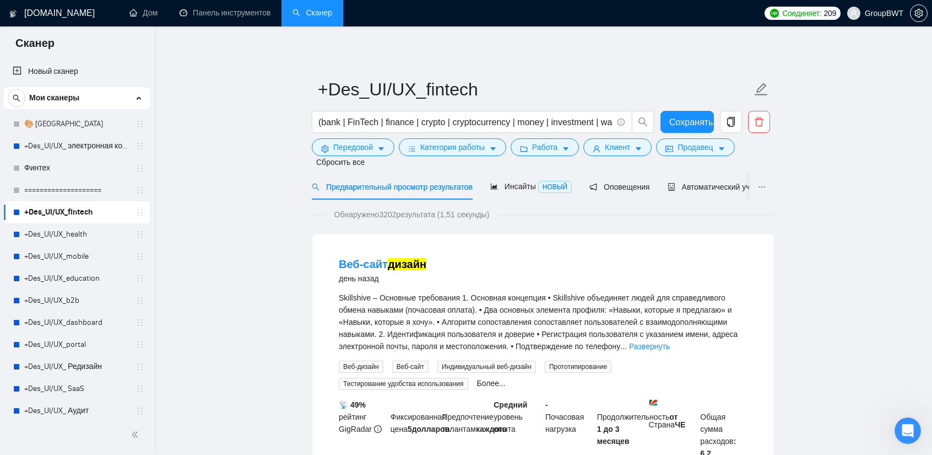
click at [819, 14] on font "Соединяет:" at bounding box center [802, 13] width 39 height 9
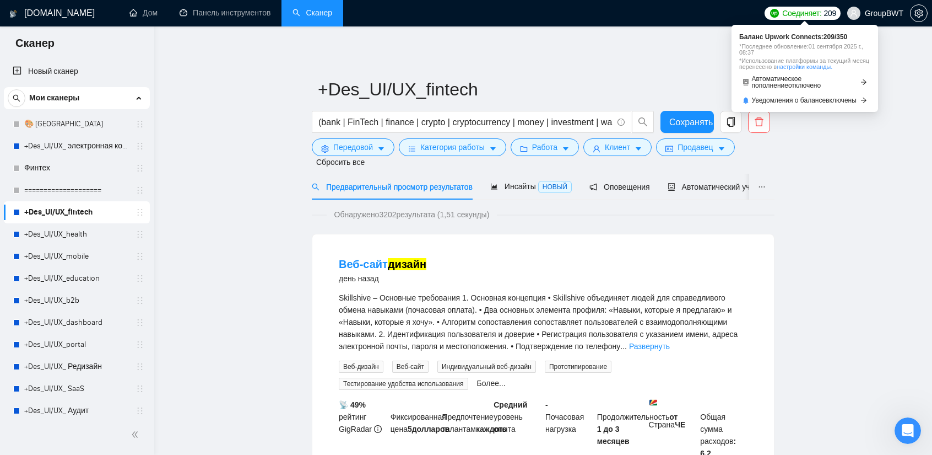
click at [799, 66] on font "настройки команды." at bounding box center [805, 66] width 56 height 7
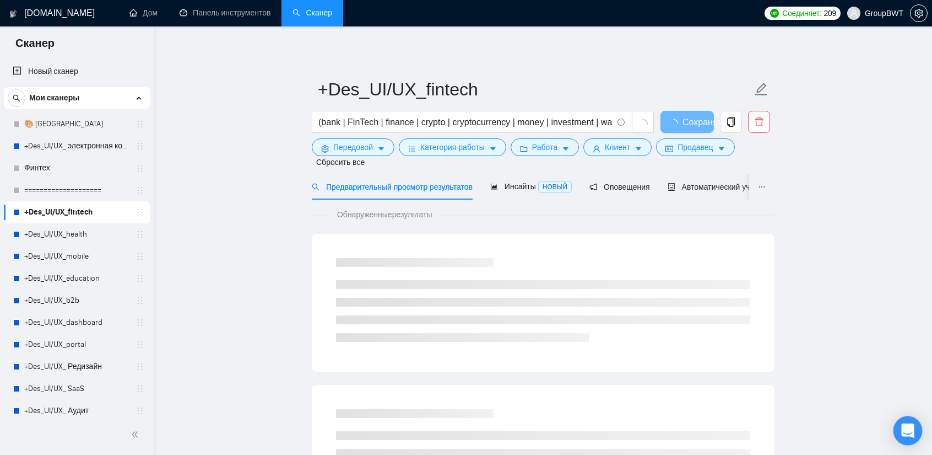
click at [904, 427] on icon "Open Intercom Messenger" at bounding box center [908, 430] width 13 height 14
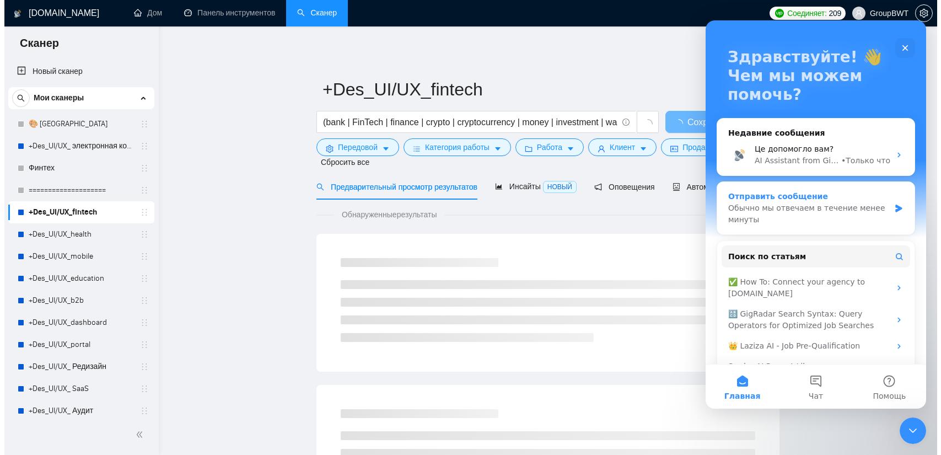
scroll to position [55, 0]
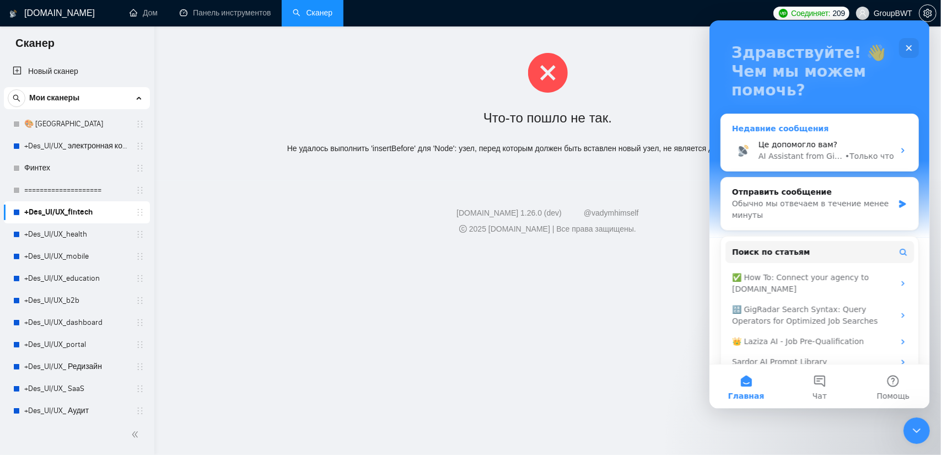
click at [825, 141] on span "Це допомогло вам?" at bounding box center [797, 144] width 79 height 9
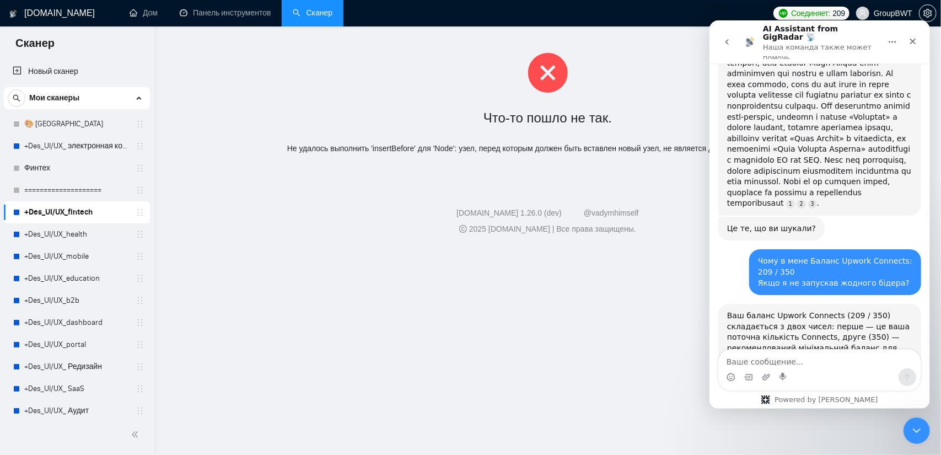
scroll to position [1417, 0]
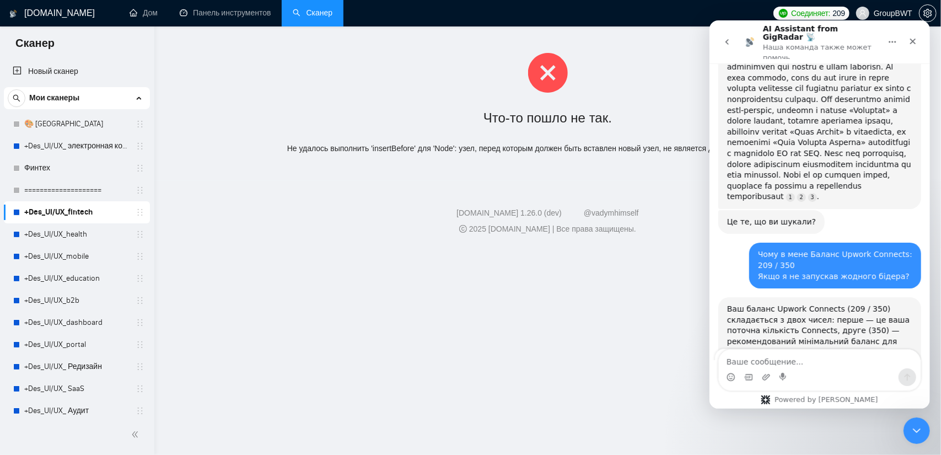
click at [877, 392] on link "Source reference 131071162:" at bounding box center [881, 396] width 9 height 9
click at [773, 367] on div "Connects – Upwork Customer Service & Support | Upwork Help" at bounding box center [801, 374] width 161 height 14
click at [797, 353] on textarea "Ваше сообщение..." at bounding box center [819, 358] width 202 height 19
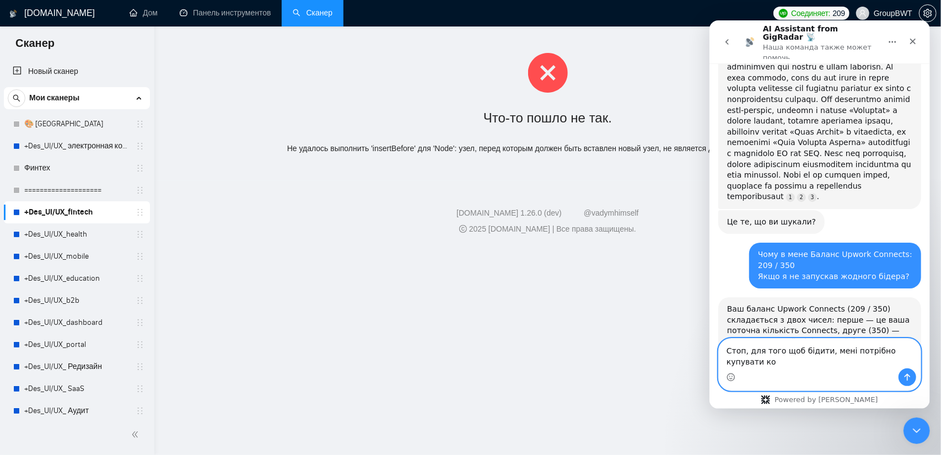
scroll to position [1429, 0]
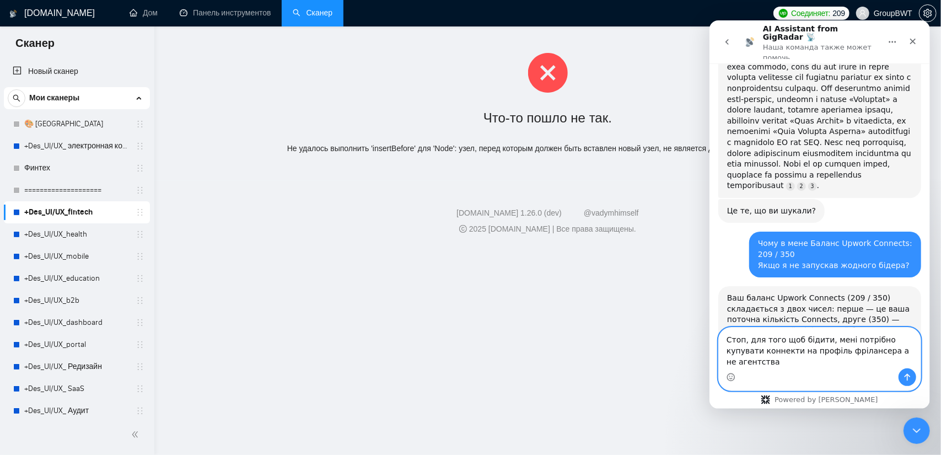
type textarea "Стоп, для того щоб бідити, мені потрібно купувати коннекти на профіль фрілансер…"
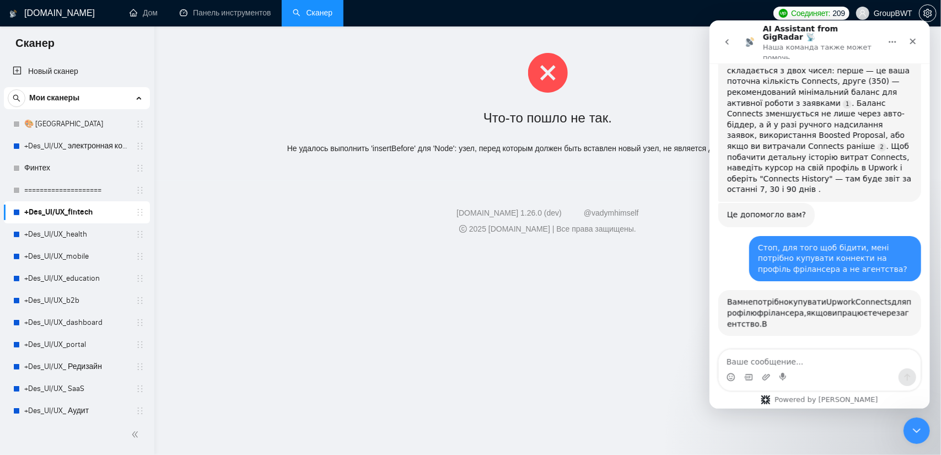
scroll to position [1701, 0]
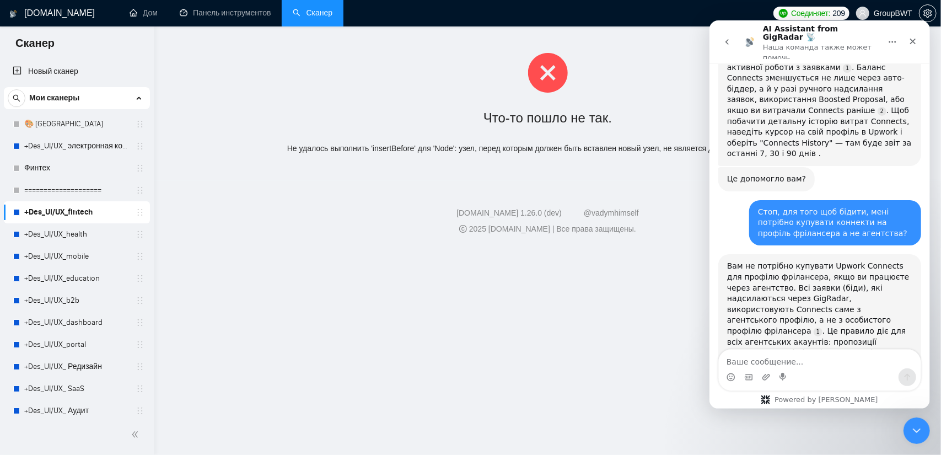
click at [626, 67] on div at bounding box center [547, 73] width 751 height 40
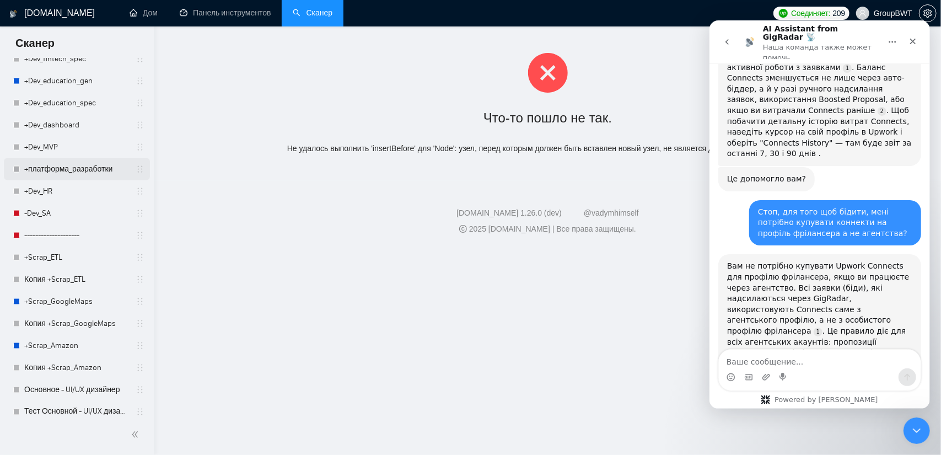
scroll to position [1087, 0]
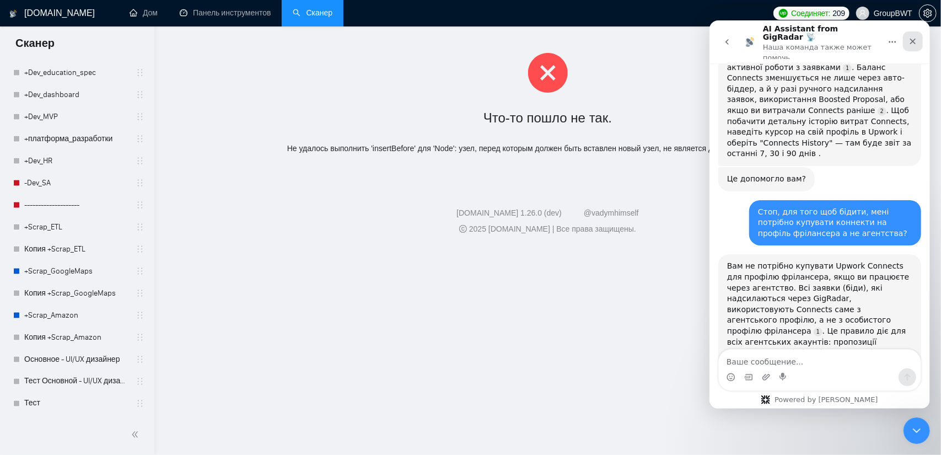
click at [911, 39] on icon "Закрыть" at bounding box center [912, 42] width 6 height 6
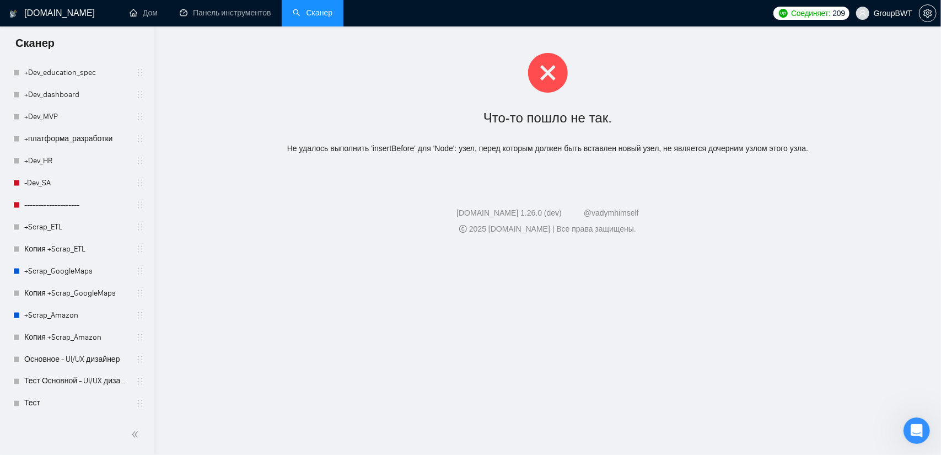
scroll to position [1703, 0]
click at [300, 106] on div "Что-то пошло не так." at bounding box center [547, 118] width 751 height 24
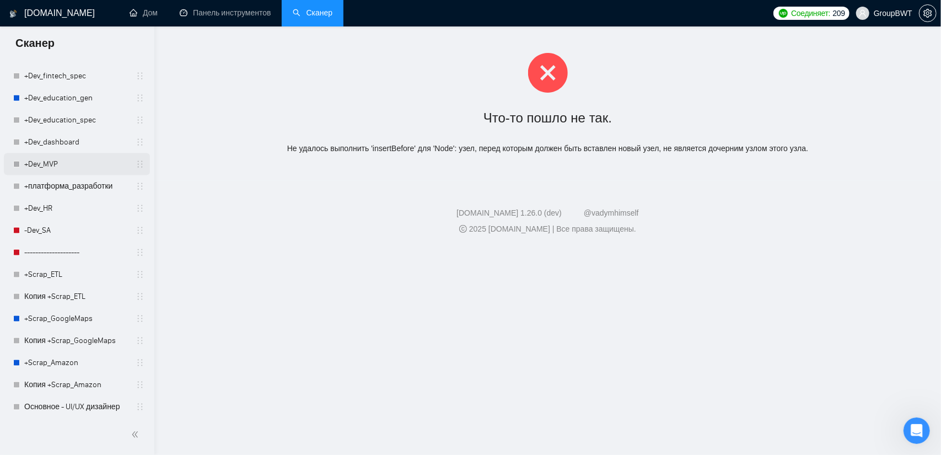
scroll to position [922, 0]
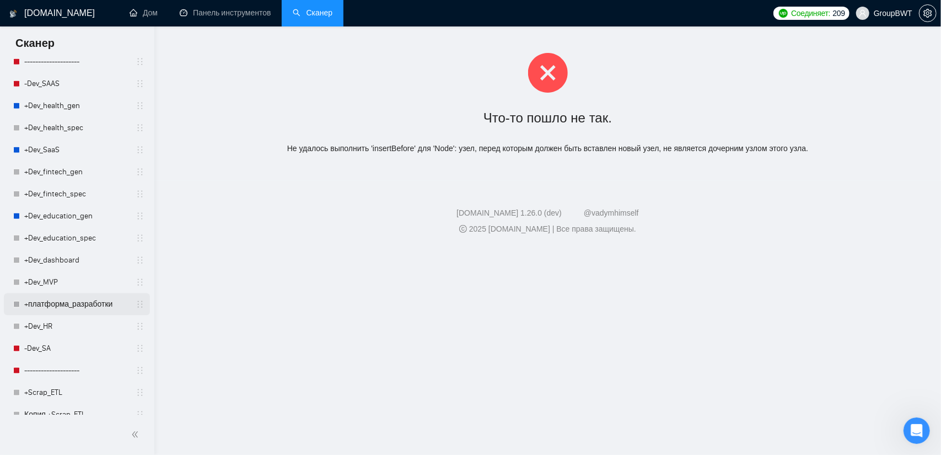
click at [83, 301] on link "+платформа_разработки" at bounding box center [76, 304] width 105 height 22
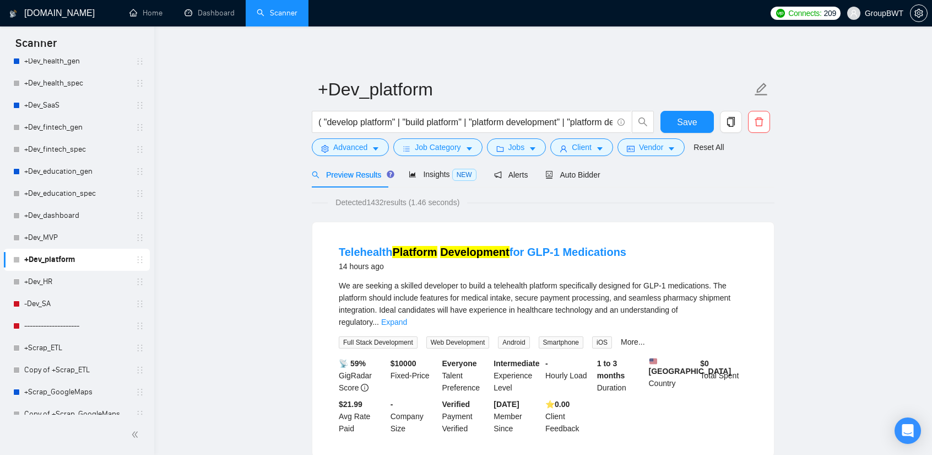
scroll to position [1087, 0]
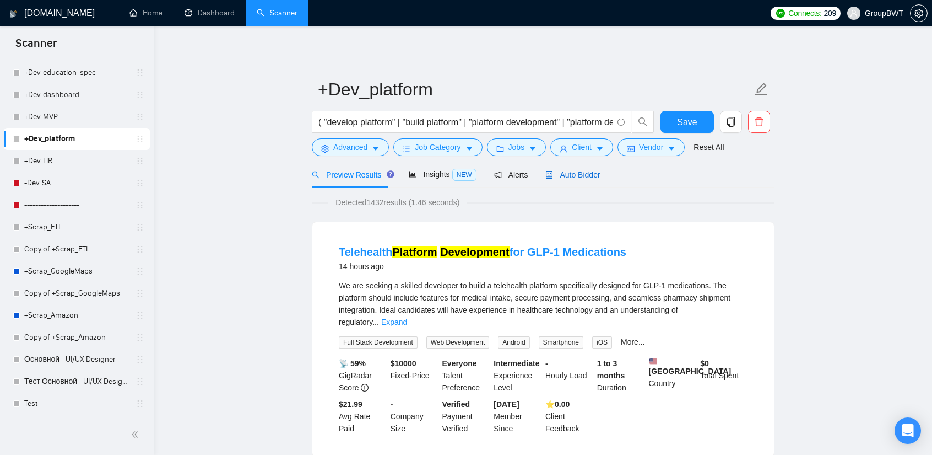
click at [557, 178] on span "Auto Bidder" at bounding box center [573, 174] width 55 height 9
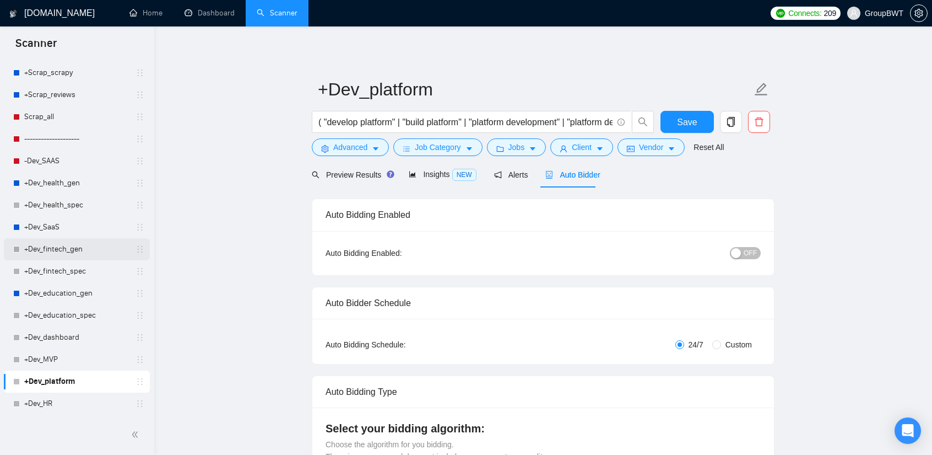
scroll to position [812, 0]
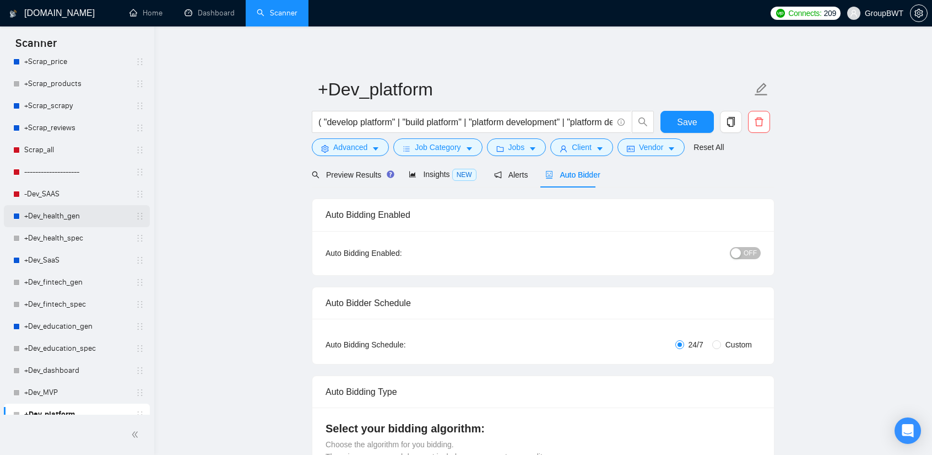
click at [55, 213] on link "+Dev_health_gen" at bounding box center [76, 216] width 105 height 22
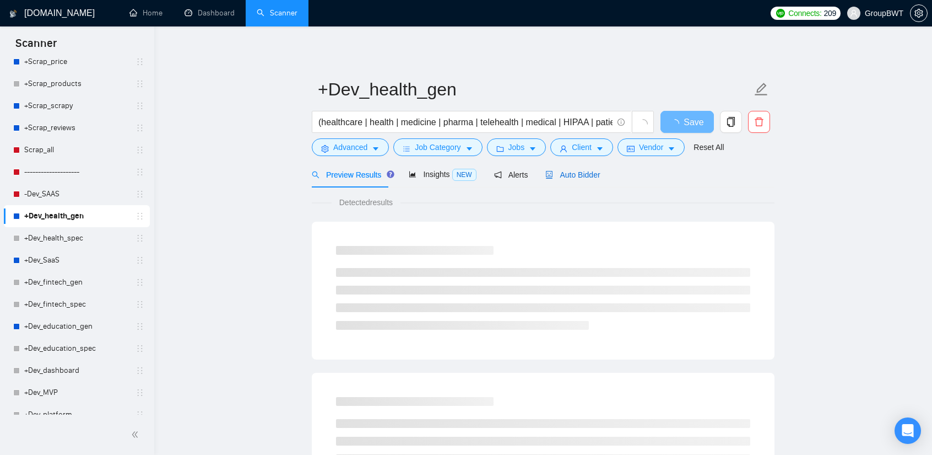
click at [563, 170] on span "Auto Bidder" at bounding box center [573, 174] width 55 height 9
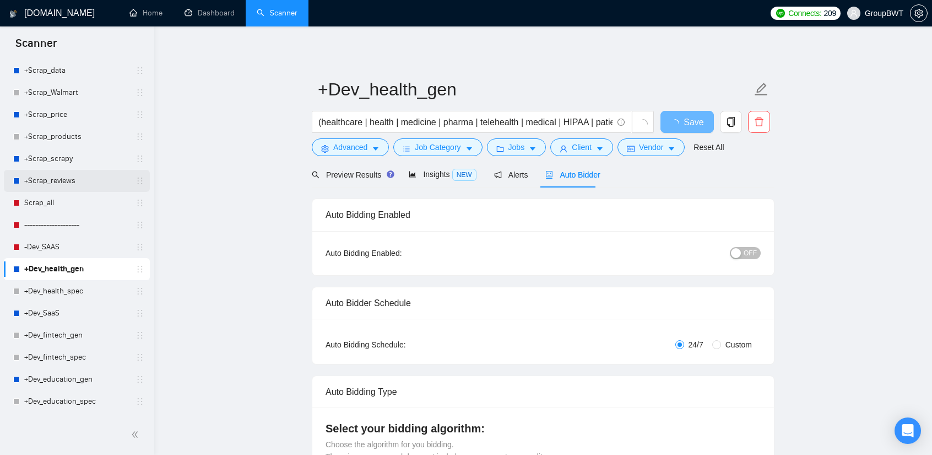
scroll to position [757, 0]
click at [74, 180] on link "+Scrap_reviews" at bounding box center [76, 183] width 105 height 22
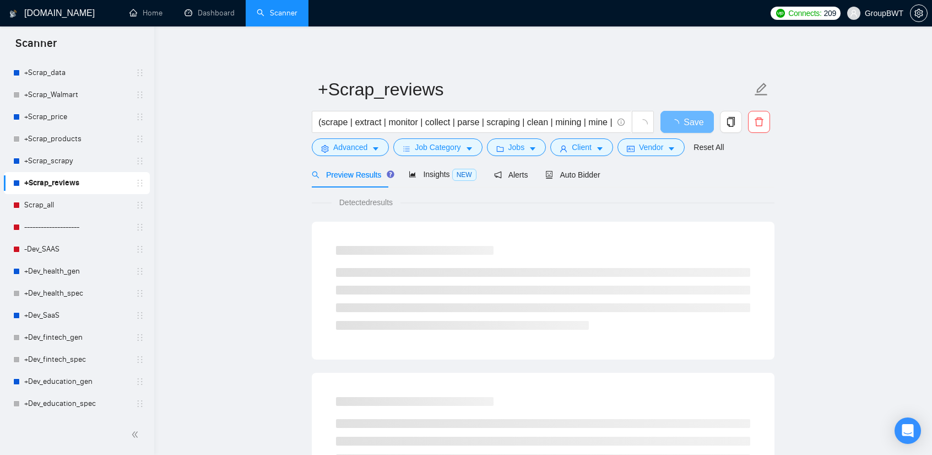
click at [573, 179] on span "Auto Bidder" at bounding box center [573, 174] width 55 height 9
